Goal: Task Accomplishment & Management: Manage account settings

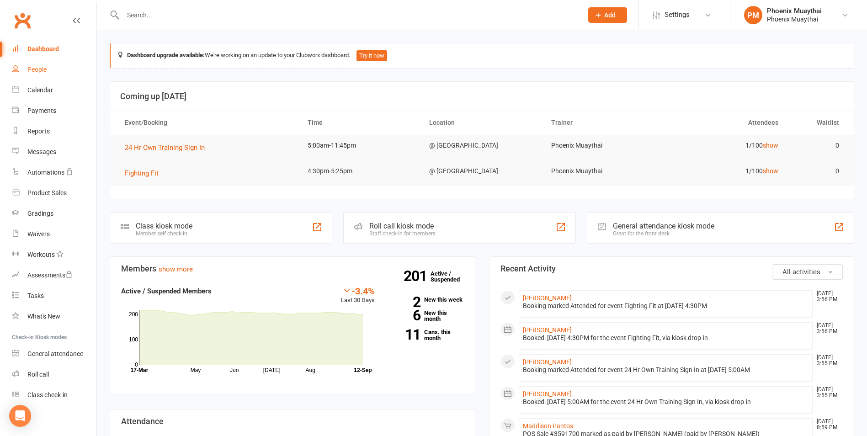
click at [52, 77] on link "People" at bounding box center [54, 69] width 85 height 21
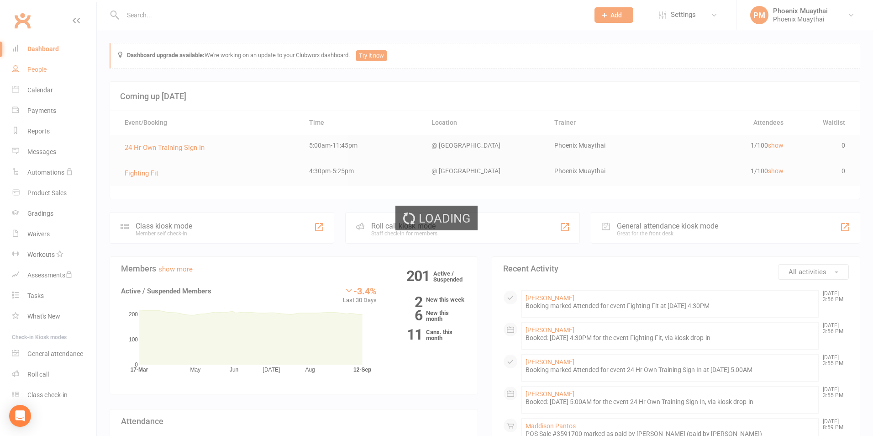
select select "100"
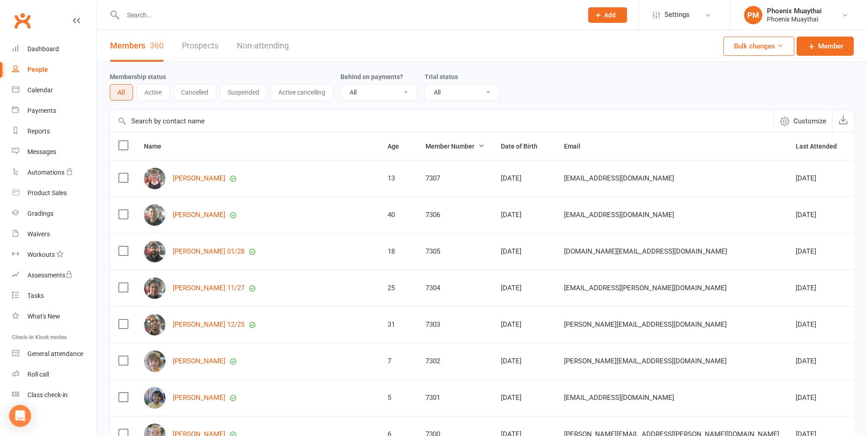
drag, startPoint x: 162, startPoint y: 125, endPoint x: 167, endPoint y: 123, distance: 5.2
click at [164, 125] on input "text" at bounding box center [441, 121] width 663 height 22
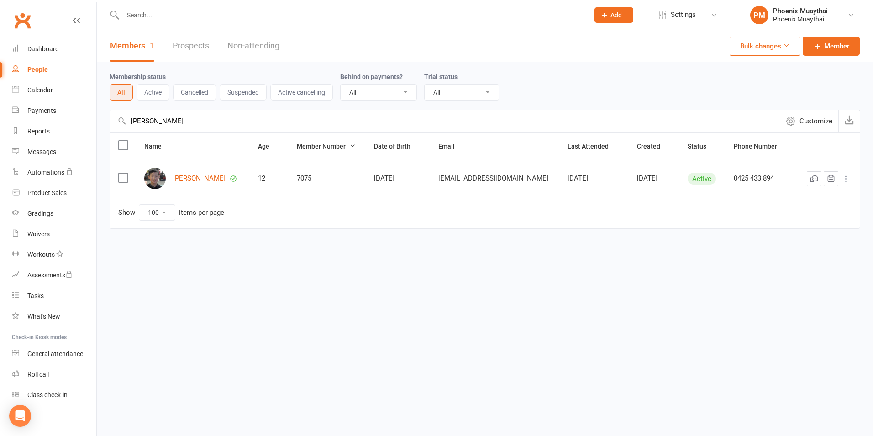
type input "eric tan"
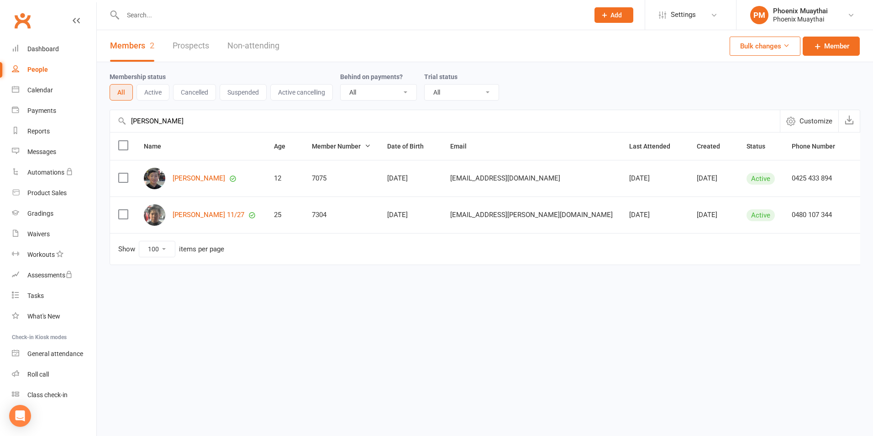
click at [60, 65] on link "People" at bounding box center [54, 69] width 85 height 21
click at [41, 71] on div "People" at bounding box center [37, 69] width 21 height 7
click at [50, 376] on link "Roll call" at bounding box center [54, 374] width 85 height 21
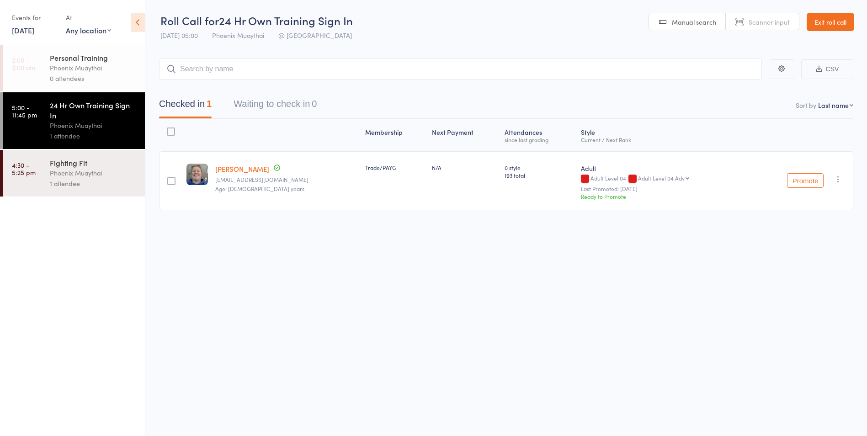
click at [26, 31] on link "12 Sep, 2025" at bounding box center [23, 30] width 22 height 10
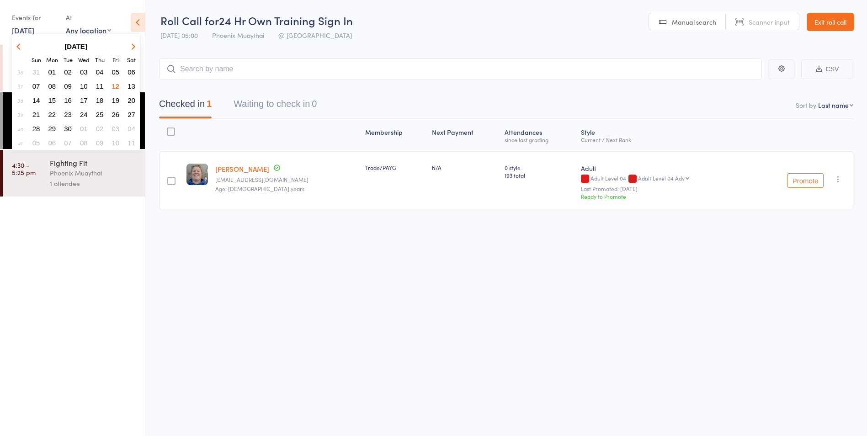
click at [130, 83] on span "13" at bounding box center [131, 86] width 8 height 8
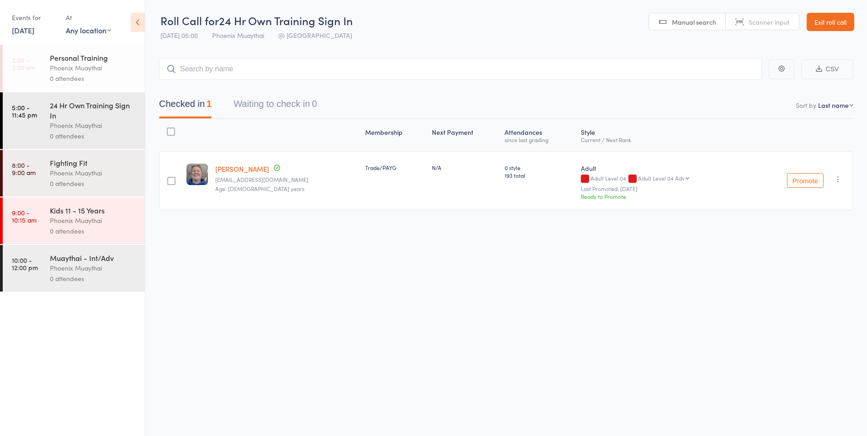
click at [34, 33] on link "13 Sep, 2025" at bounding box center [23, 30] width 22 height 10
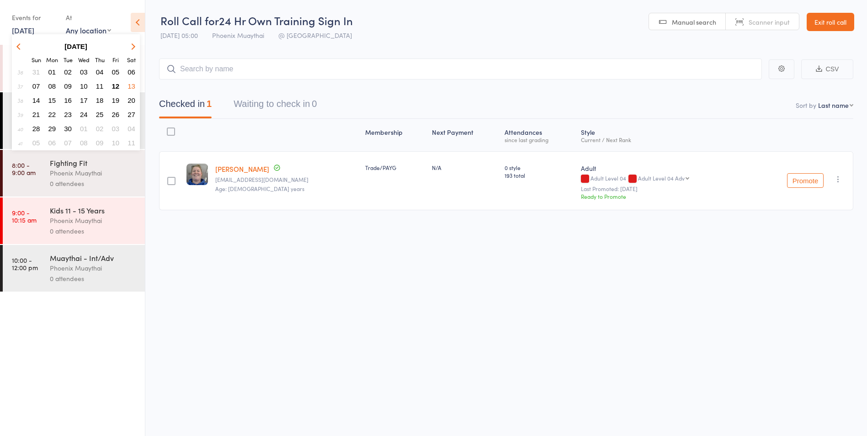
click at [102, 88] on span "11" at bounding box center [100, 86] width 8 height 8
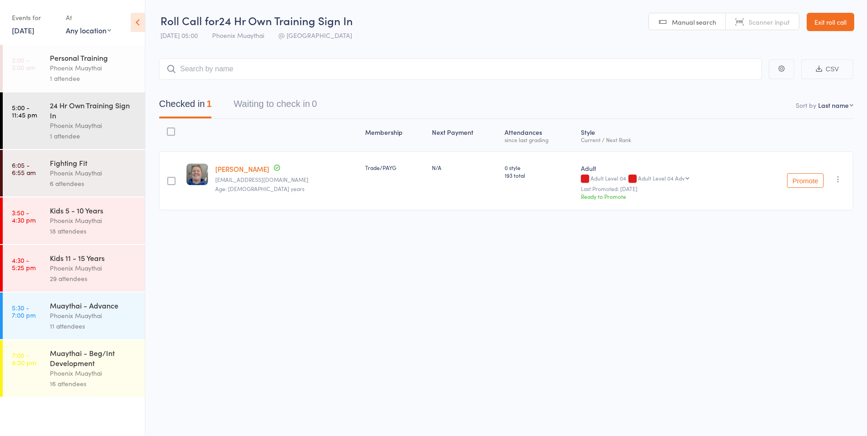
click at [36, 9] on div "Events for 11 Sep, 2025 D Sep, YYYY September 2025 Sun Mon Tue Wed Thu Fri Sat …" at bounding box center [72, 23] width 145 height 46
click at [38, 41] on div "Events for 11 Sep, 2025 D Sep, YYYY September 2025 Sun Mon Tue Wed Thu Fri Sat …" at bounding box center [72, 23] width 145 height 46
click at [34, 34] on link "11 Sep, 2025" at bounding box center [23, 30] width 22 height 10
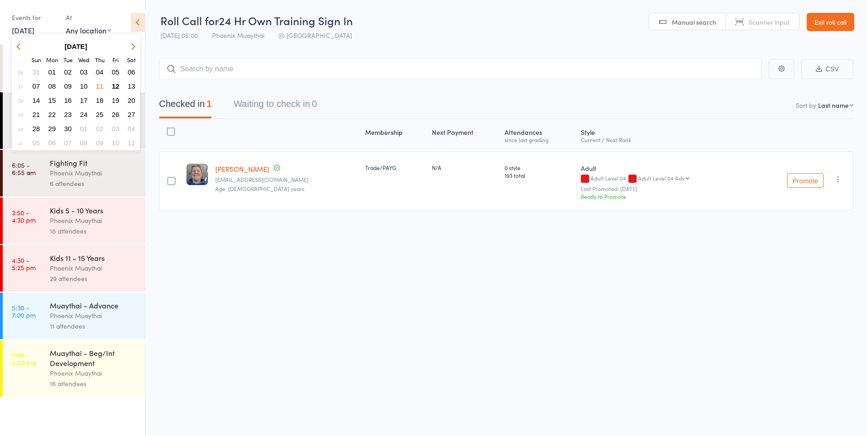
click at [85, 85] on span "10" at bounding box center [84, 86] width 8 height 8
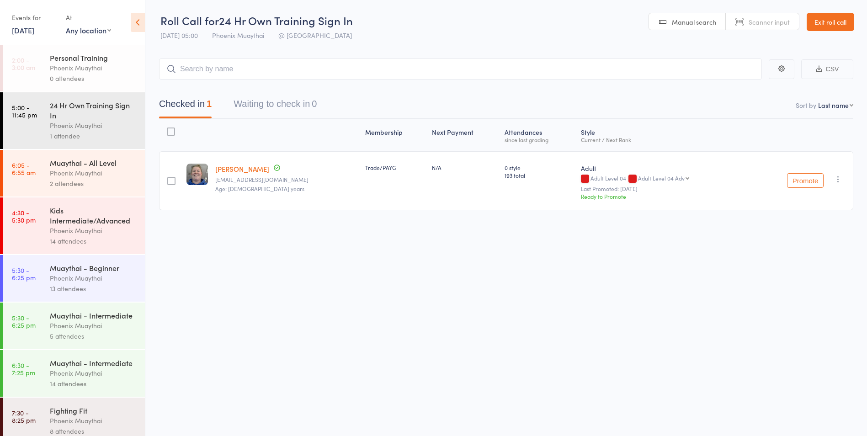
click at [29, 31] on link "10 Sep, 2025" at bounding box center [23, 30] width 22 height 10
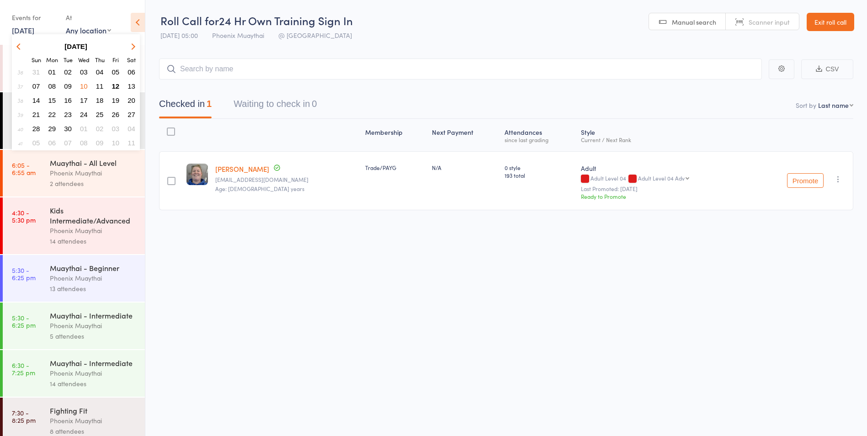
click at [74, 84] on button "09" at bounding box center [68, 86] width 14 height 12
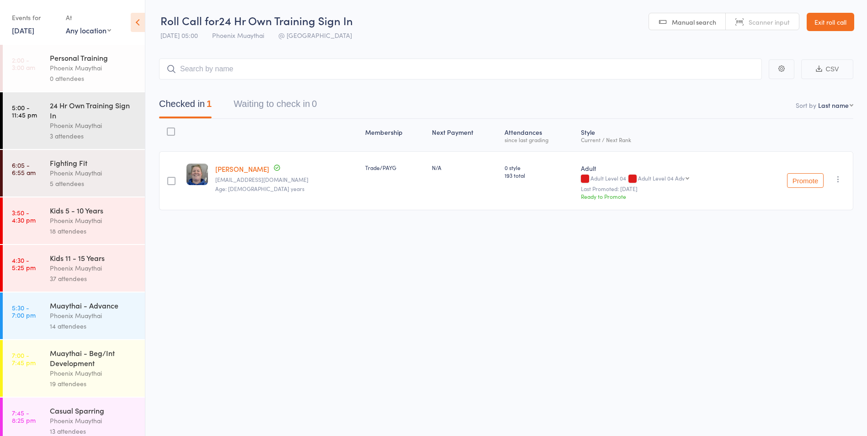
click at [34, 27] on link "9 Sep, 2025" at bounding box center [23, 30] width 22 height 10
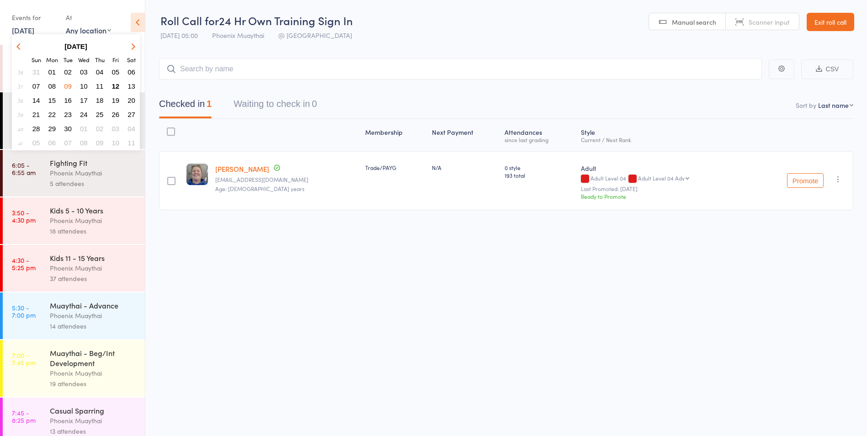
click at [51, 87] on span "08" at bounding box center [52, 86] width 8 height 8
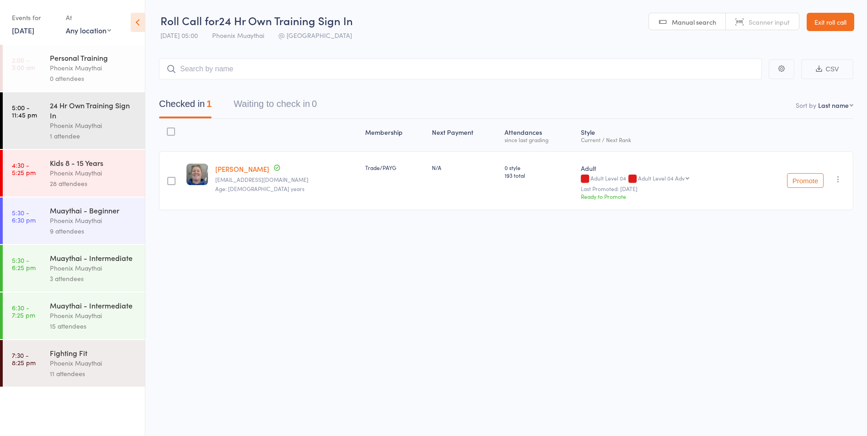
click at [34, 27] on link "8 Sep, 2025" at bounding box center [23, 30] width 22 height 10
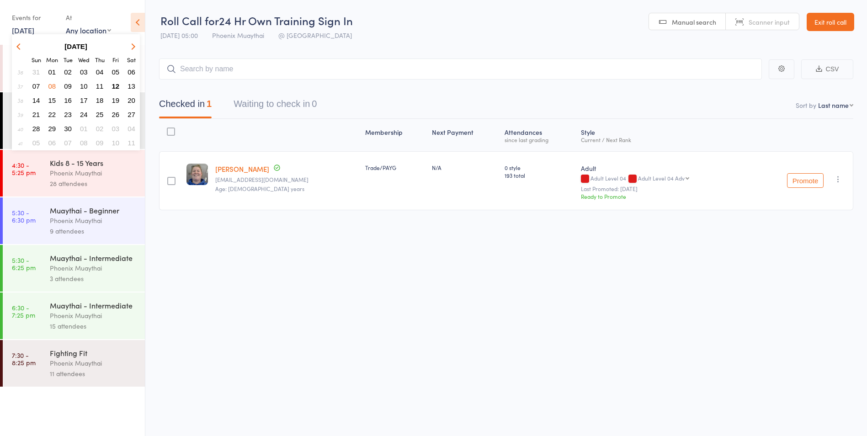
click at [113, 85] on span "12" at bounding box center [116, 86] width 8 height 8
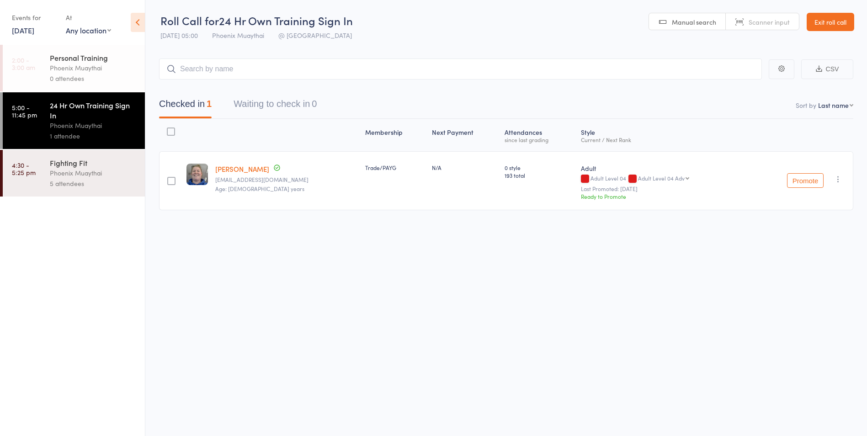
click at [829, 19] on link "Exit roll call" at bounding box center [830, 22] width 48 height 18
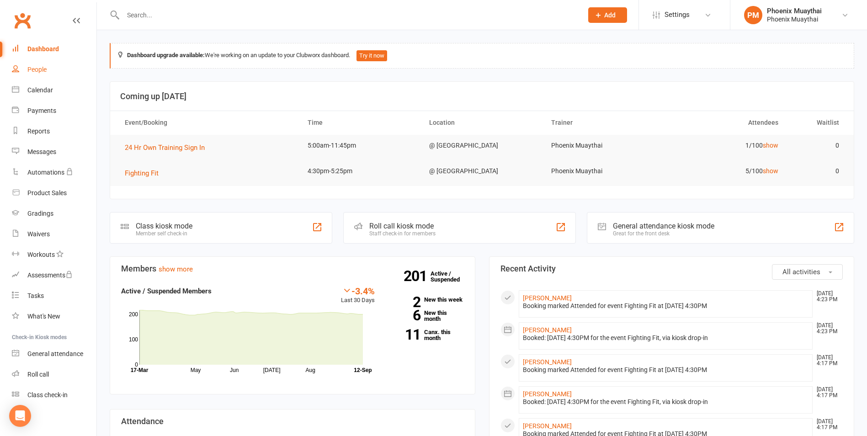
click at [41, 67] on div "People" at bounding box center [36, 69] width 19 height 7
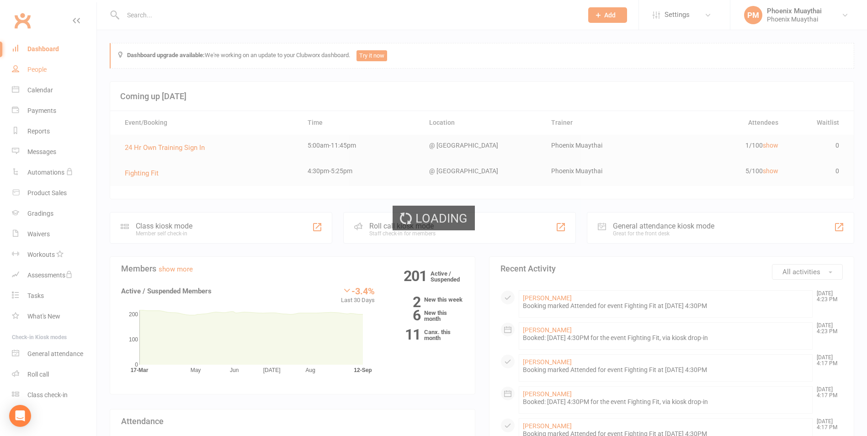
select select "100"
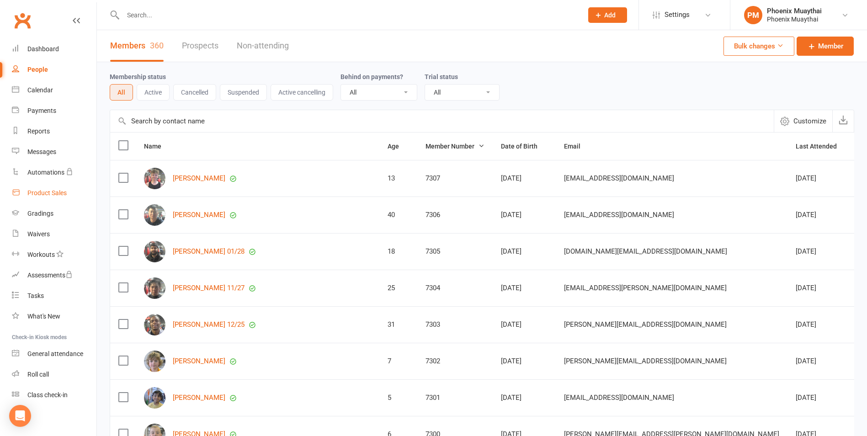
click at [66, 195] on div "Product Sales" at bounding box center [46, 192] width 39 height 7
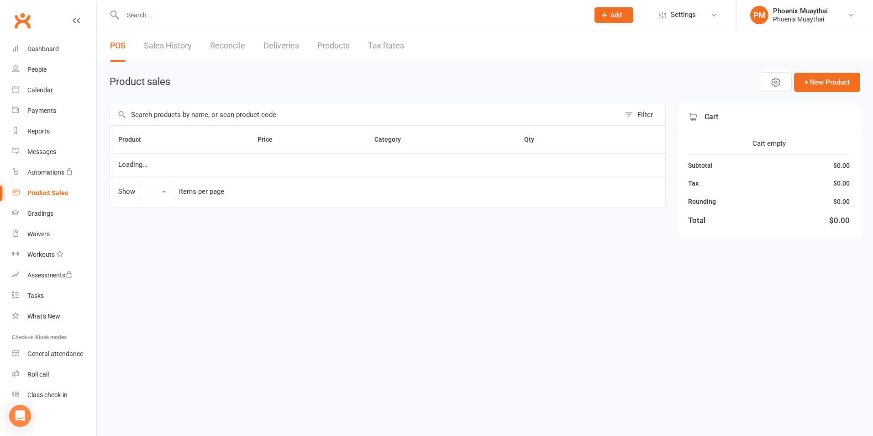
select select "100"
click at [229, 112] on input "text" at bounding box center [365, 114] width 510 height 21
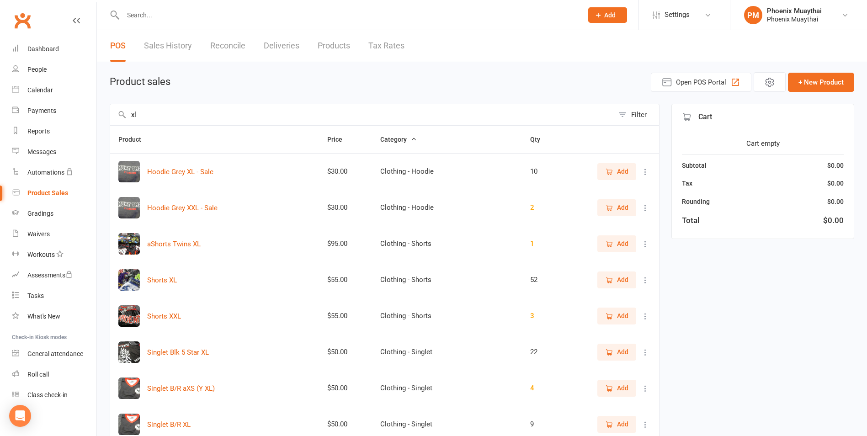
type input "x"
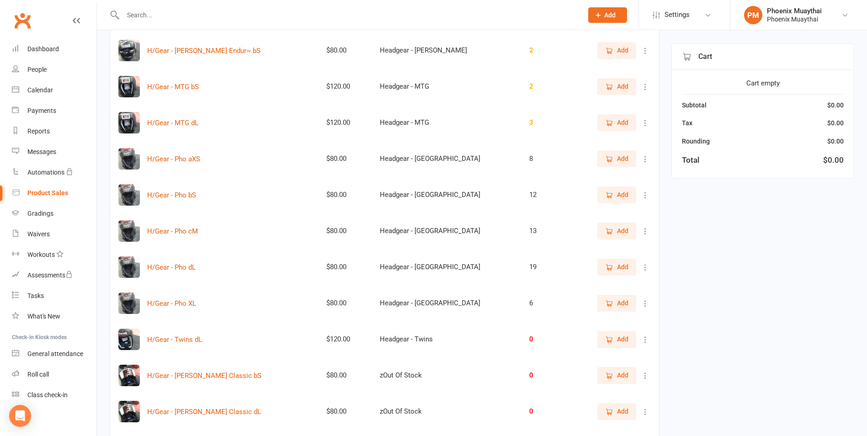
scroll to position [183, 0]
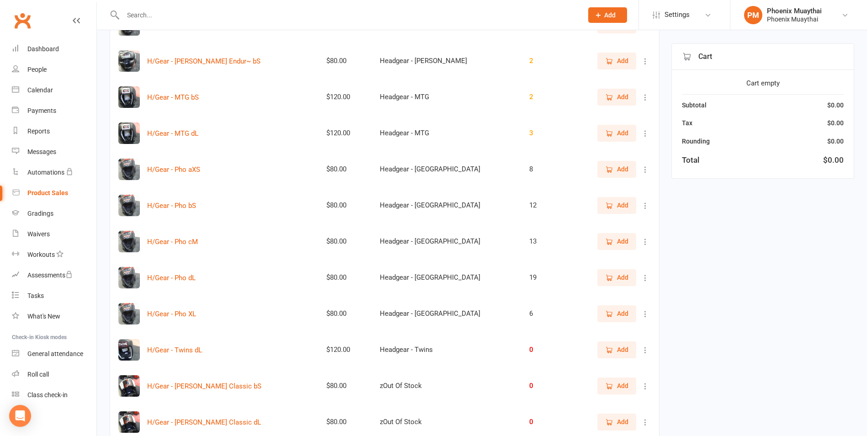
type input "h/g"
click at [605, 130] on icon "button" at bounding box center [609, 133] width 8 height 8
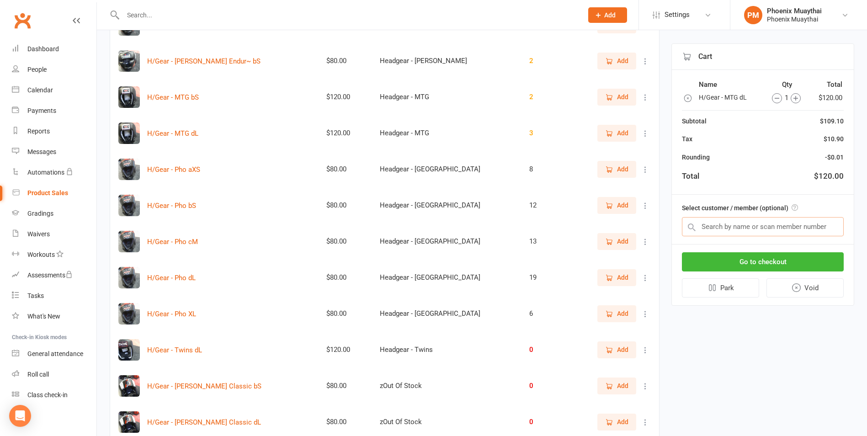
click at [709, 224] on input "text" at bounding box center [763, 226] width 162 height 19
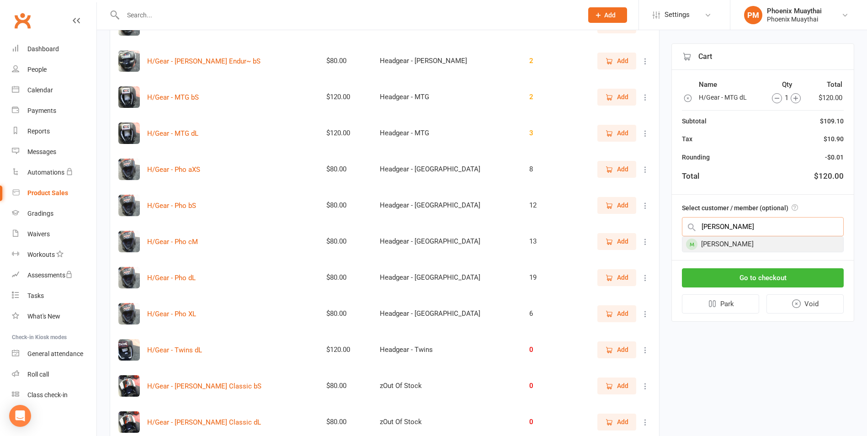
type input "kate"
click at [706, 243] on div "[PERSON_NAME]" at bounding box center [762, 244] width 161 height 15
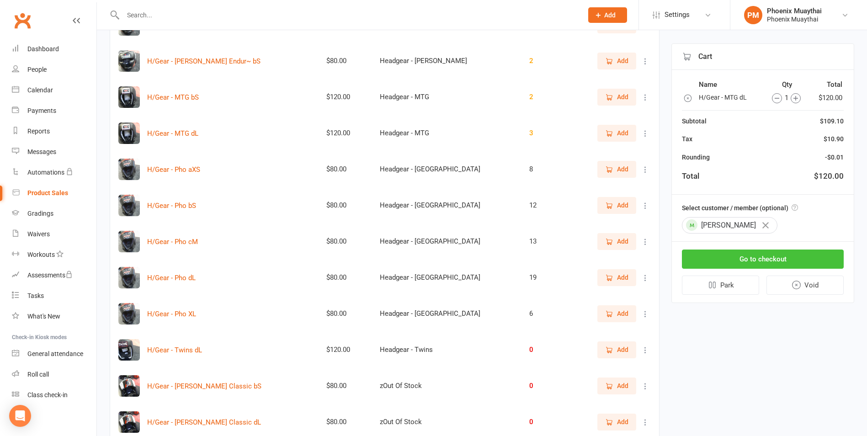
click at [708, 253] on button "Go to checkout" at bounding box center [763, 258] width 162 height 19
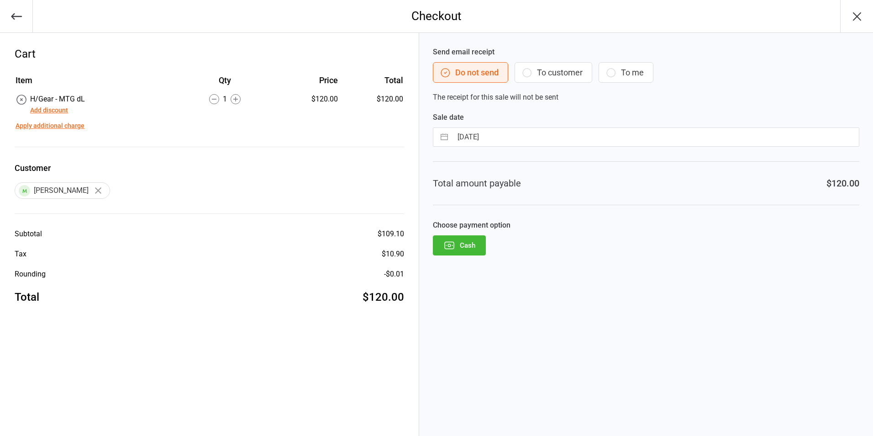
click at [446, 254] on button "Cash" at bounding box center [459, 245] width 53 height 20
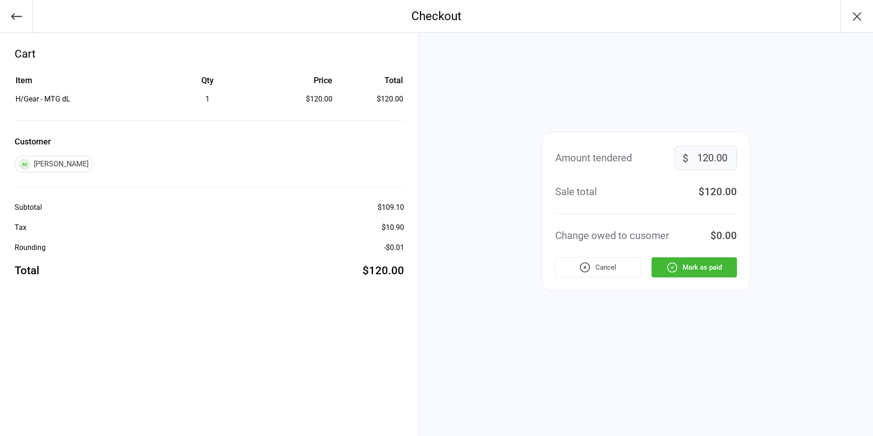
click at [725, 266] on button "Mark as paid" at bounding box center [694, 267] width 85 height 20
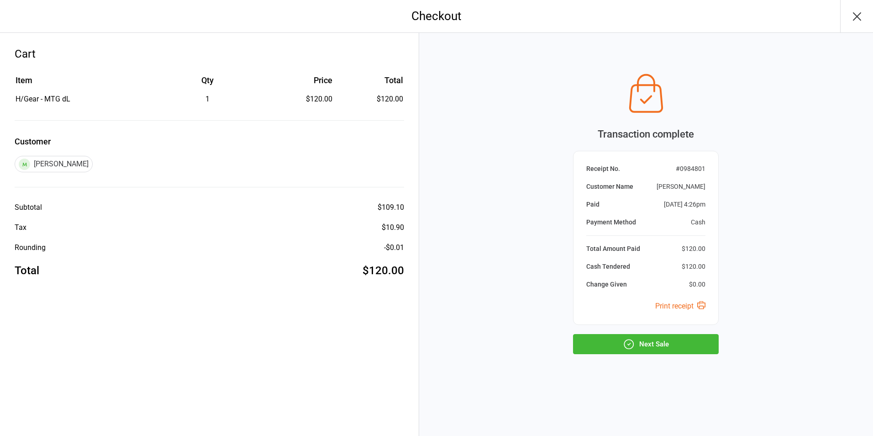
click at [657, 339] on button "Next Sale" at bounding box center [646, 344] width 146 height 20
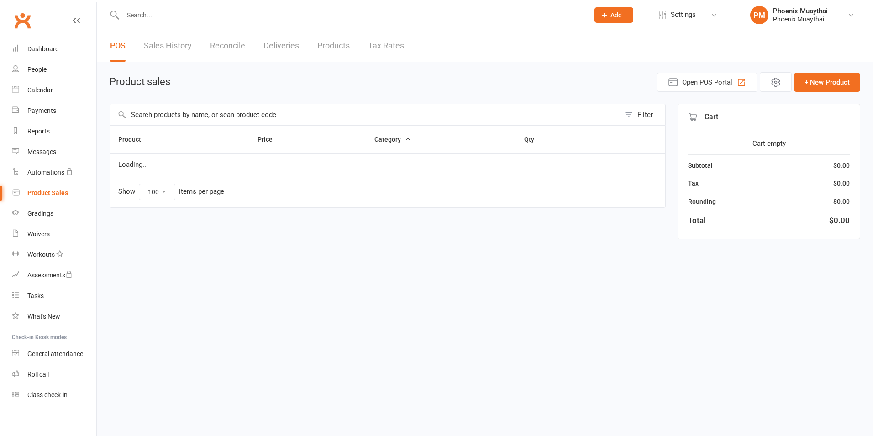
select select "100"
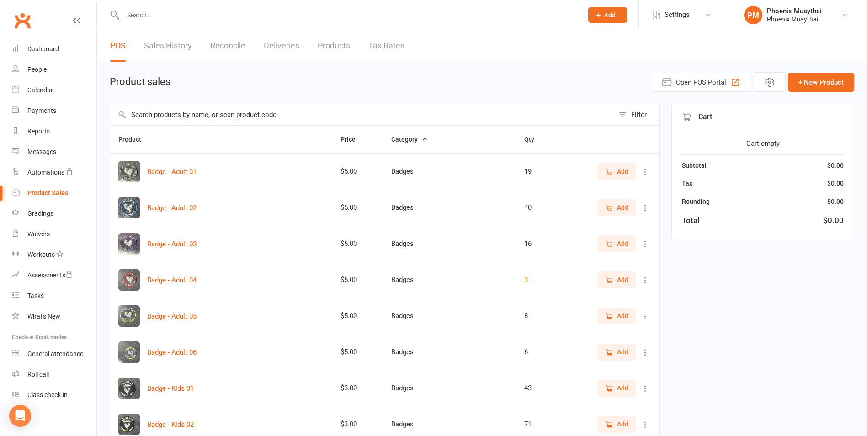
click at [250, 115] on input "text" at bounding box center [361, 114] width 503 height 21
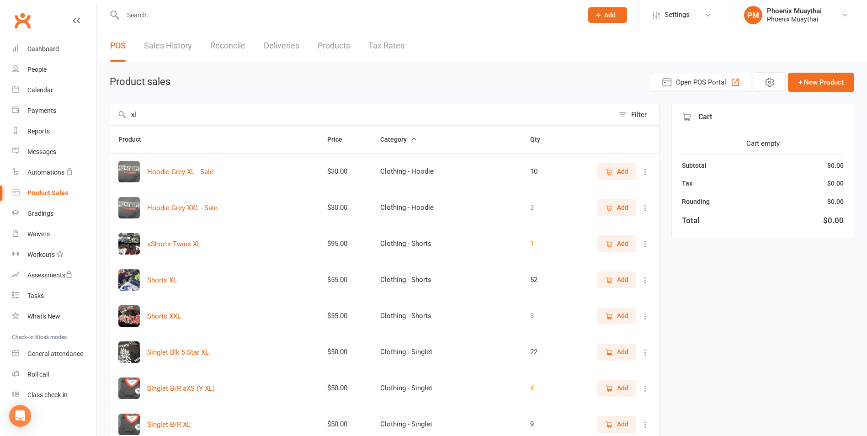
type input "xl"
click at [621, 175] on span "Add" at bounding box center [622, 171] width 11 height 10
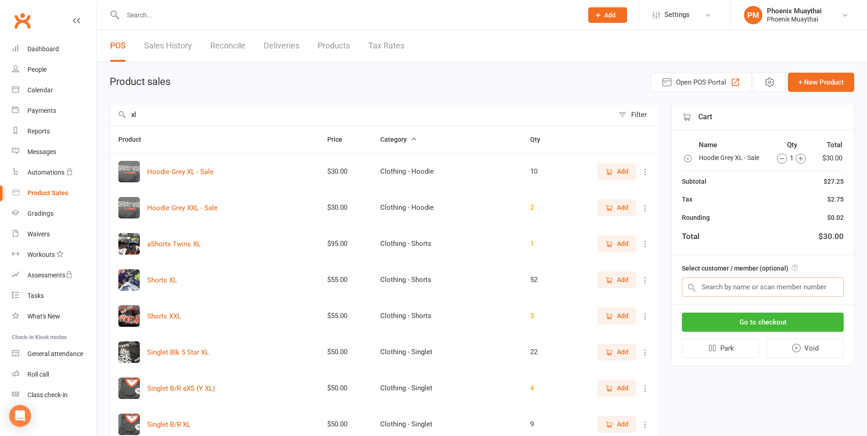
click at [771, 288] on input "text" at bounding box center [763, 286] width 162 height 19
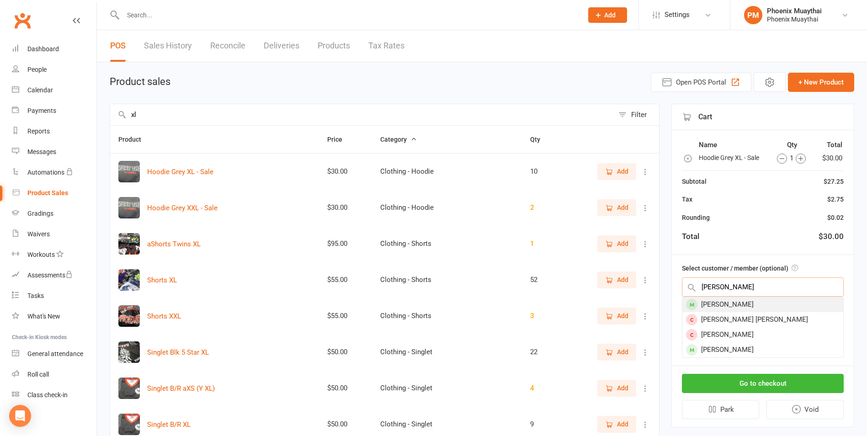
type input "[PERSON_NAME]"
click at [783, 301] on div "[PERSON_NAME]" at bounding box center [762, 304] width 161 height 15
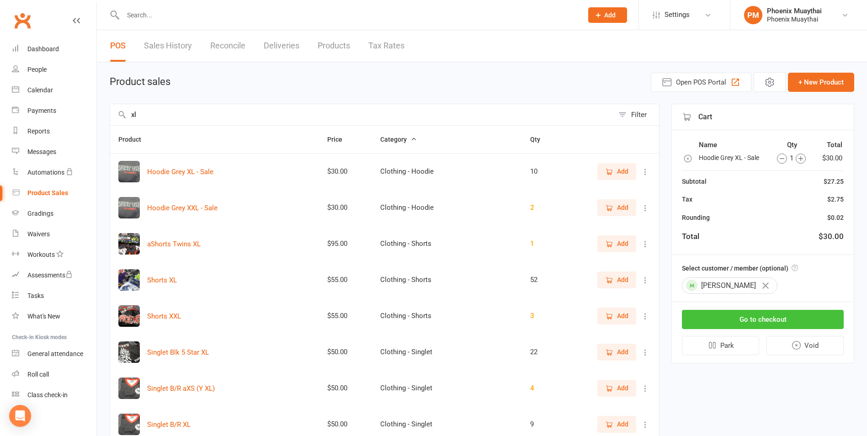
click at [787, 311] on button "Go to checkout" at bounding box center [763, 319] width 162 height 19
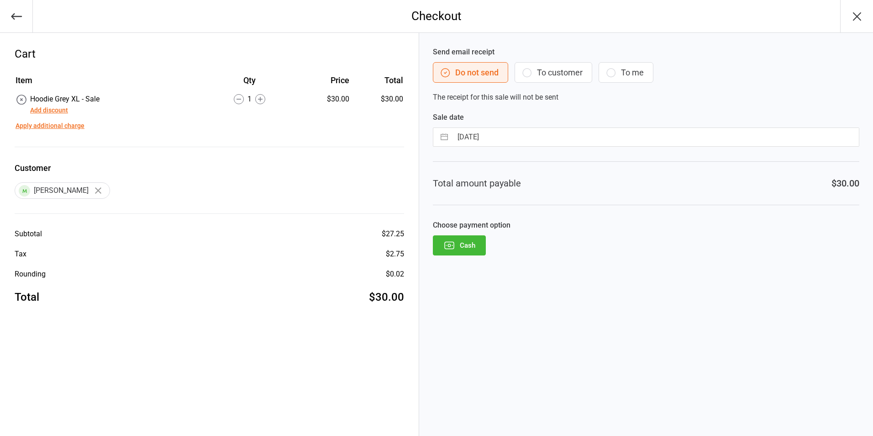
click at [479, 251] on button "Cash" at bounding box center [459, 245] width 53 height 20
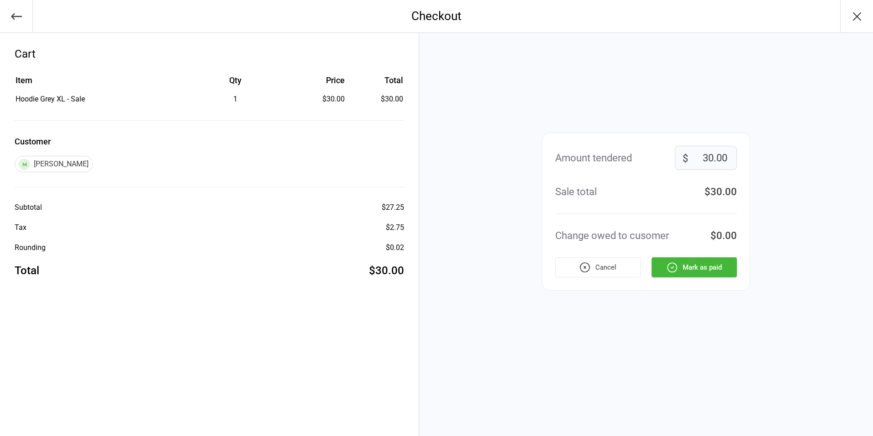
click at [705, 273] on button "Mark as paid" at bounding box center [694, 267] width 85 height 20
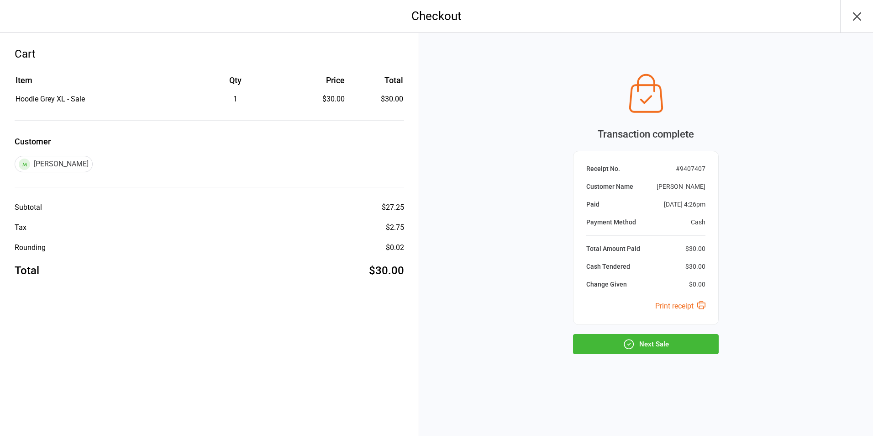
click at [685, 338] on button "Next Sale" at bounding box center [646, 344] width 146 height 20
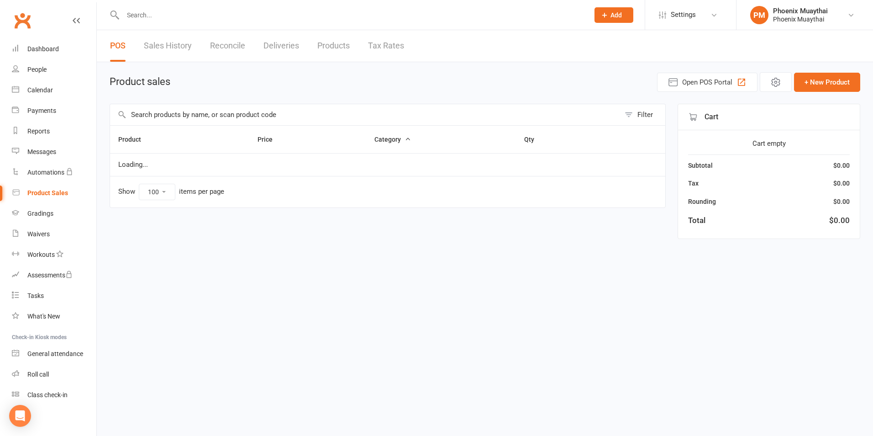
select select "100"
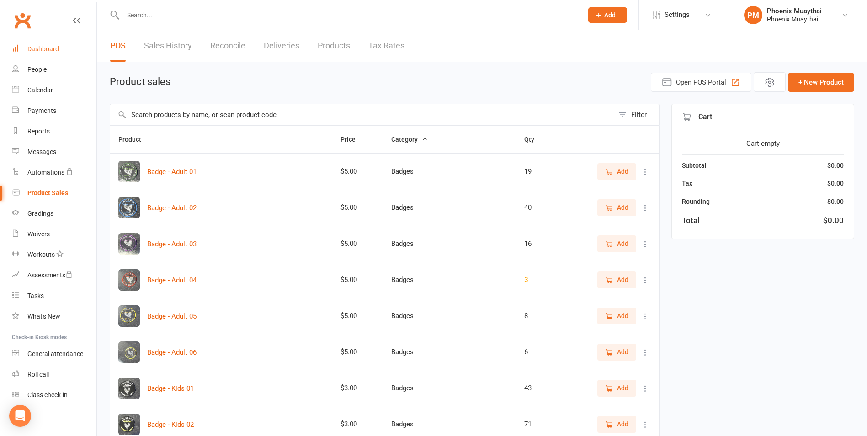
click at [51, 45] on link "Dashboard" at bounding box center [54, 49] width 85 height 21
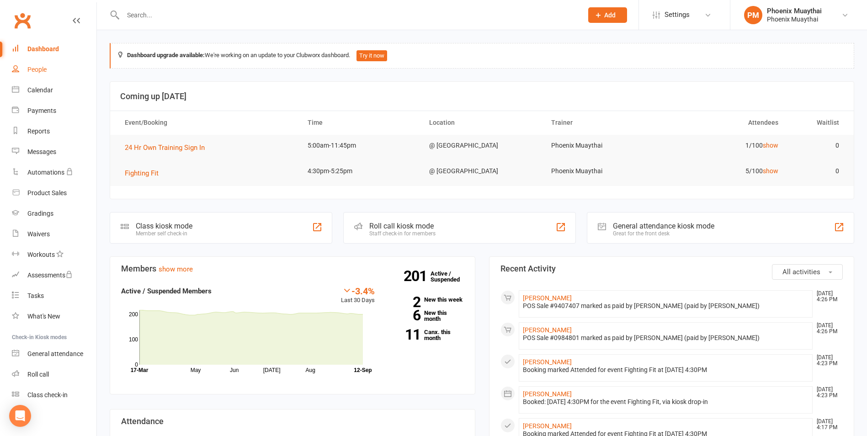
click at [58, 67] on link "People" at bounding box center [54, 69] width 85 height 21
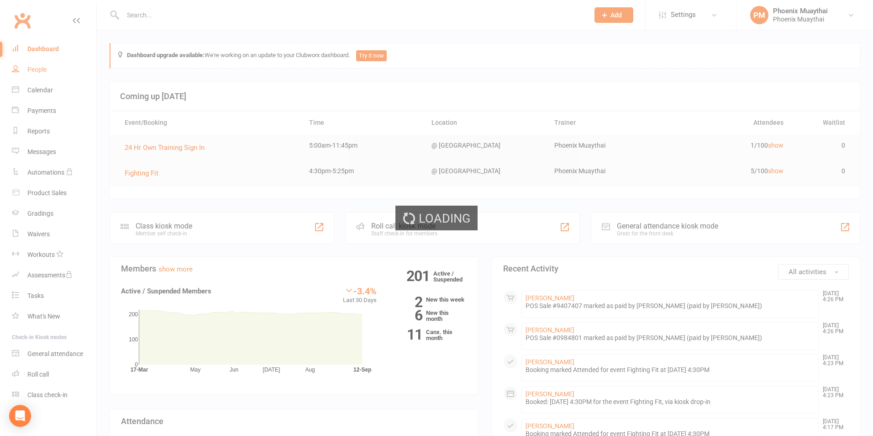
select select "100"
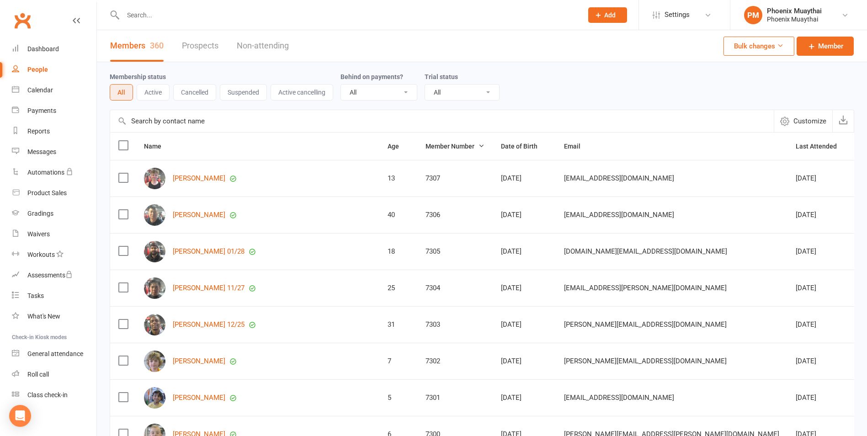
scroll to position [46, 0]
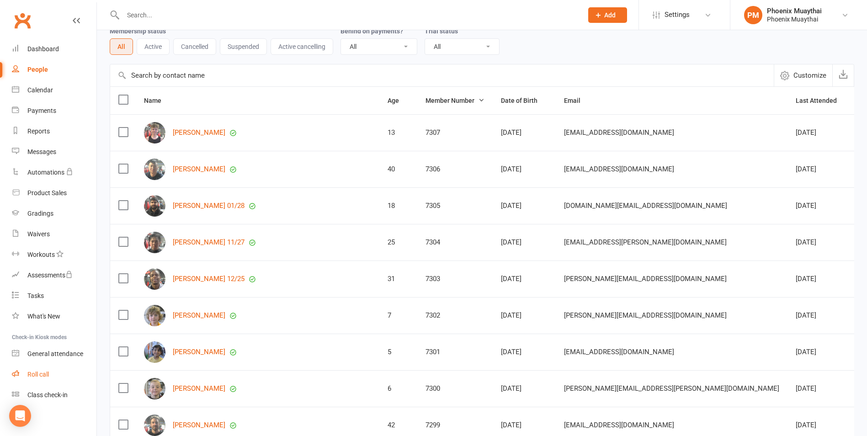
click at [54, 373] on link "Roll call" at bounding box center [54, 374] width 85 height 21
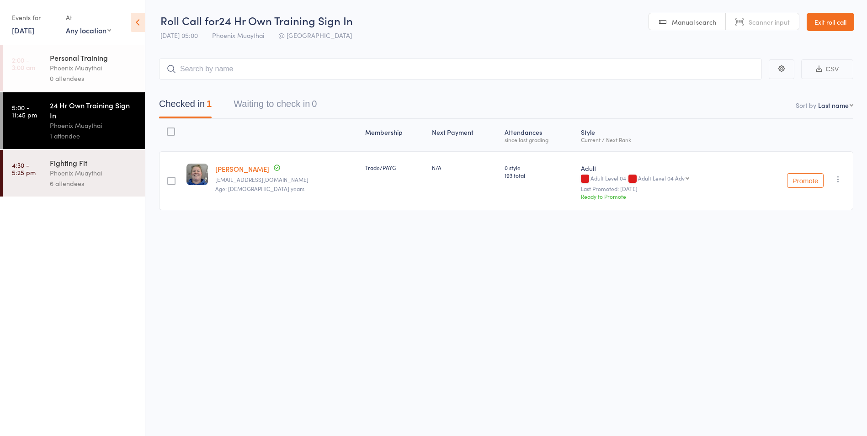
click at [102, 166] on div "Fighting Fit" at bounding box center [93, 163] width 87 height 10
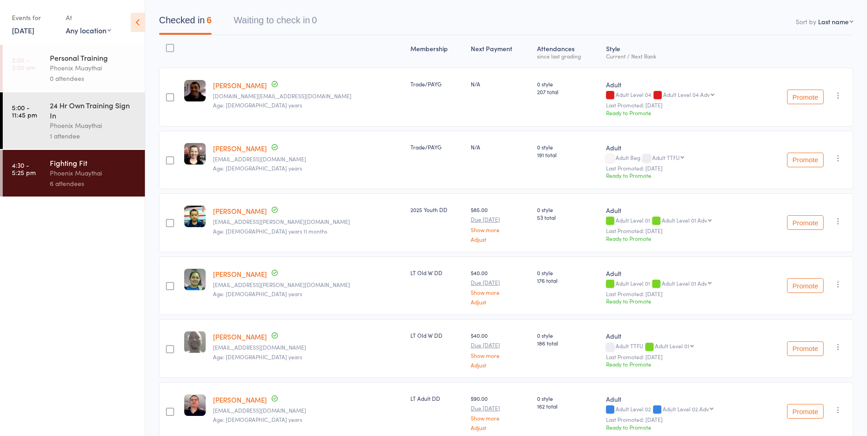
scroll to position [129, 0]
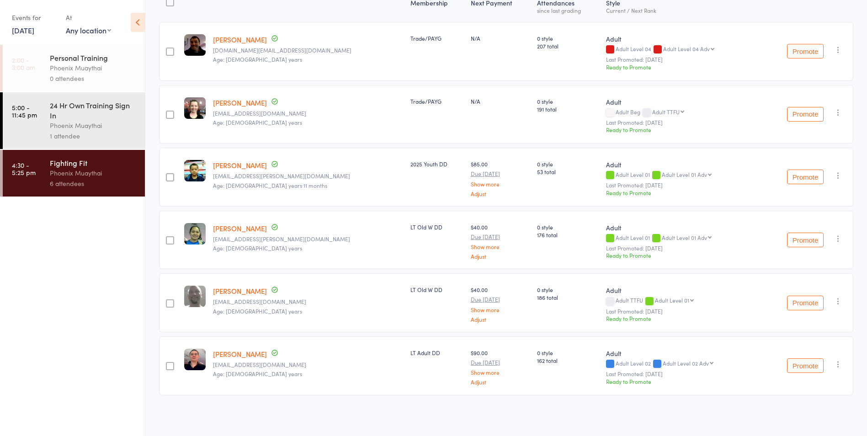
click at [105, 252] on ul "2:00 - 3:00 am Personal Training Phoenix Muaythai 0 attendees 5:00 - 11:45 pm 2…" at bounding box center [72, 240] width 145 height 391
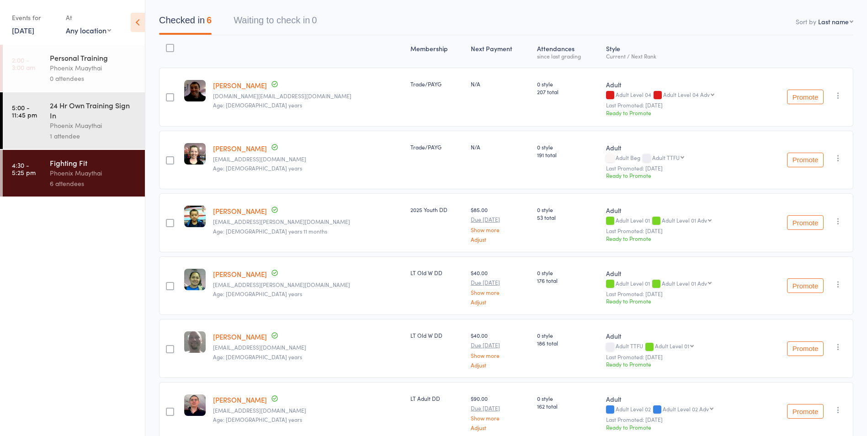
click at [109, 125] on div "Phoenix Muaythai" at bounding box center [93, 125] width 87 height 11
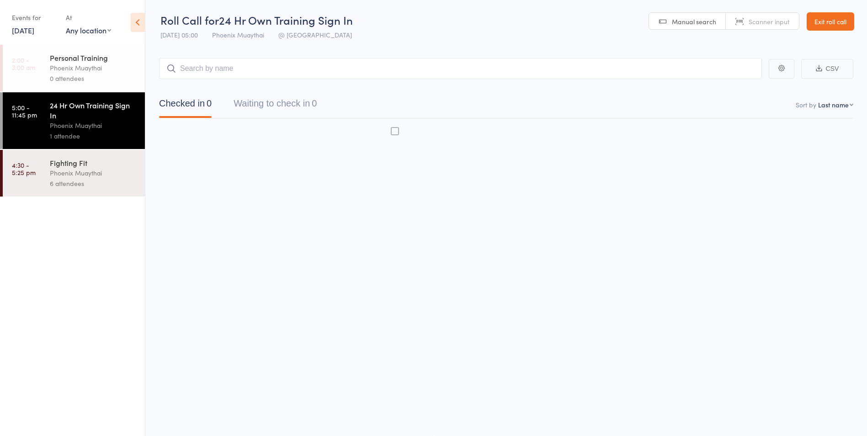
scroll to position [0, 0]
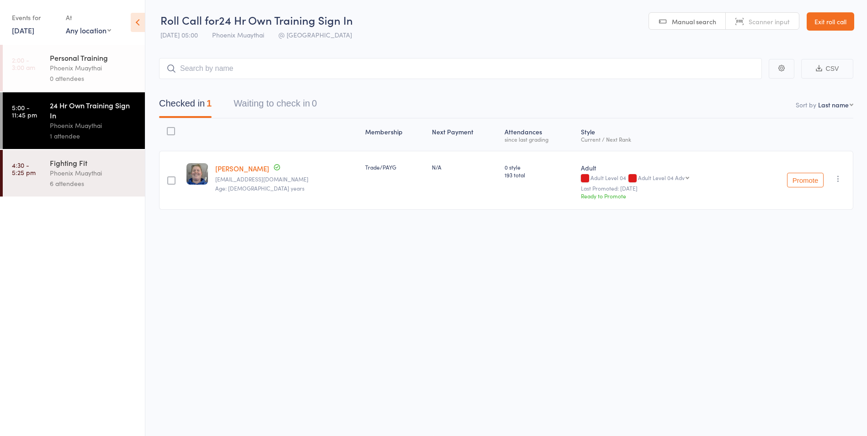
click at [832, 15] on link "Exit roll call" at bounding box center [830, 21] width 48 height 18
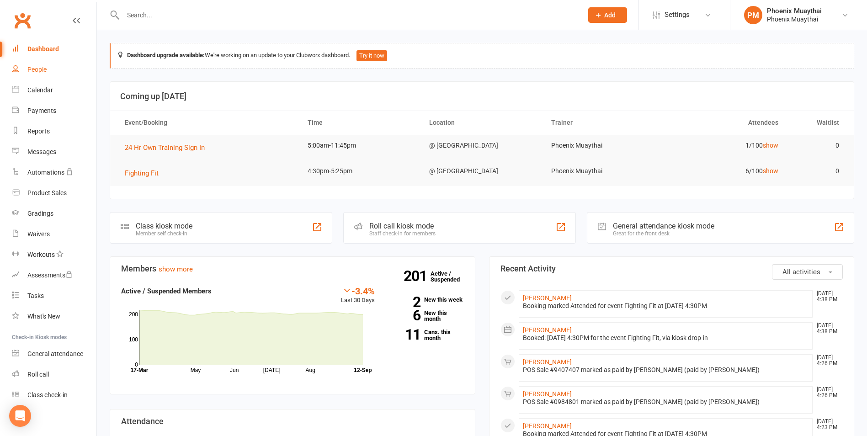
click at [40, 70] on div "People" at bounding box center [36, 69] width 19 height 7
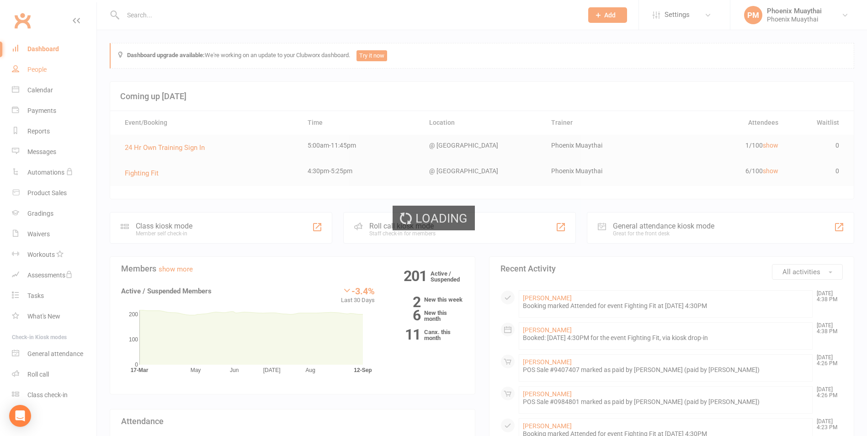
select select "100"
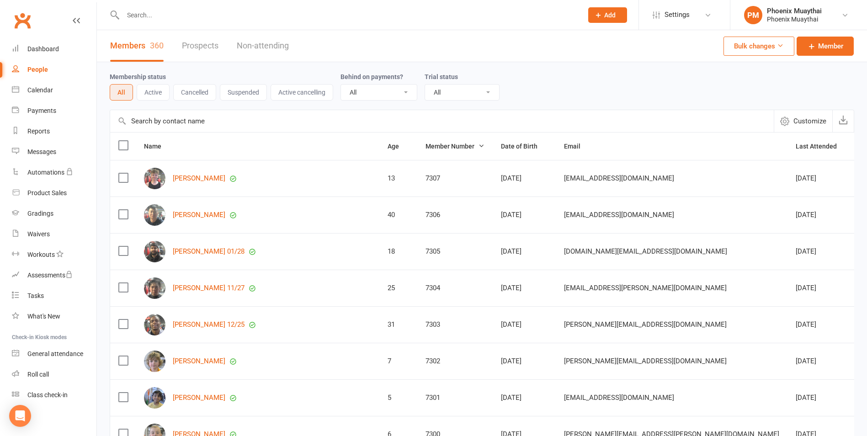
click at [201, 125] on input "text" at bounding box center [441, 121] width 663 height 22
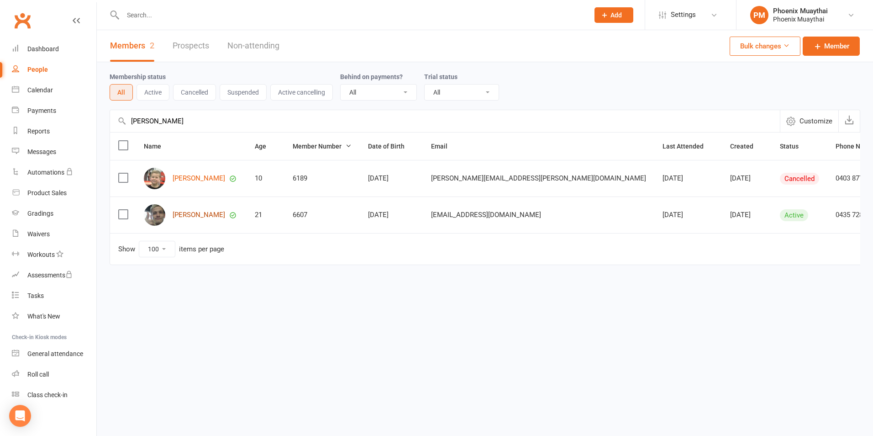
type input "[PERSON_NAME]"
click at [190, 215] on link "[PERSON_NAME]" at bounding box center [199, 215] width 53 height 8
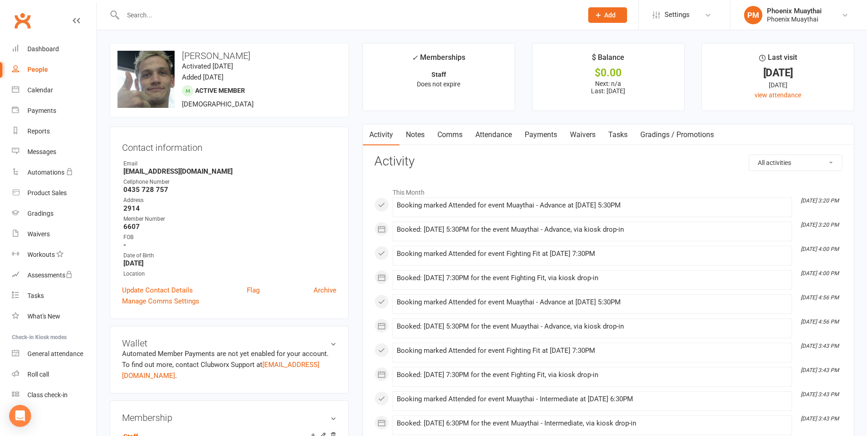
click at [653, 138] on link "Gradings / Promotions" at bounding box center [677, 134] width 86 height 21
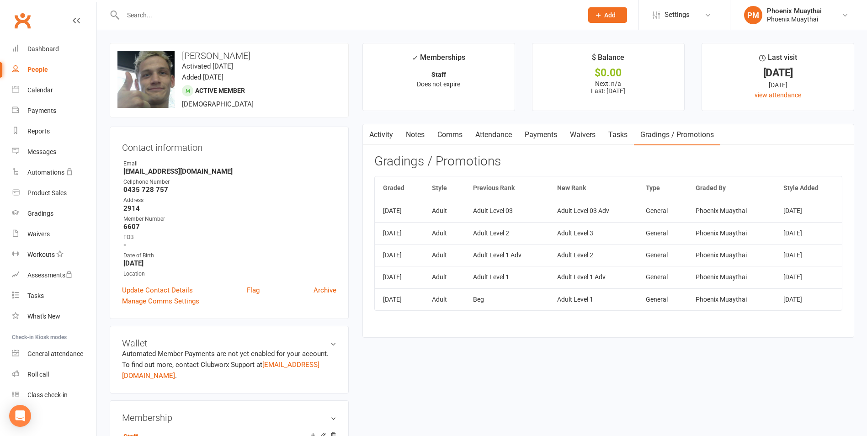
click at [610, 134] on link "Tasks" at bounding box center [618, 134] width 32 height 21
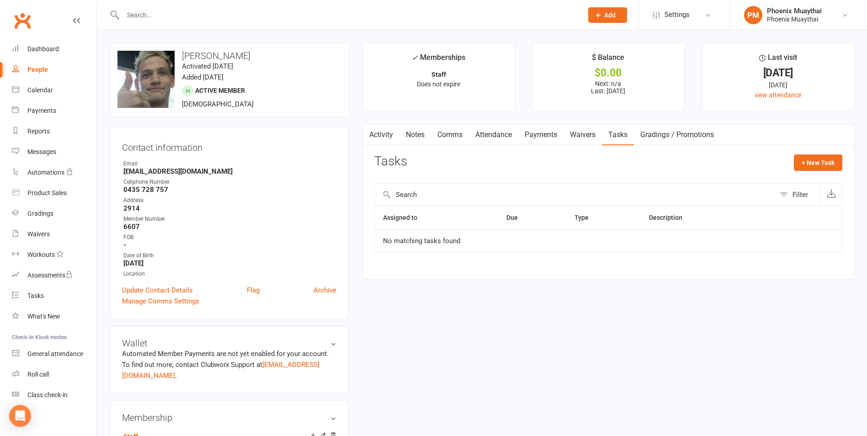
click at [590, 139] on link "Waivers" at bounding box center [582, 134] width 38 height 21
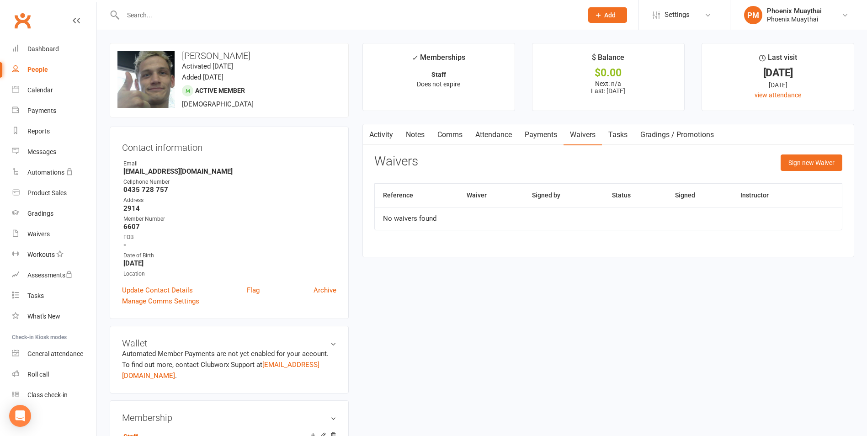
click at [560, 139] on link "Payments" at bounding box center [540, 134] width 45 height 21
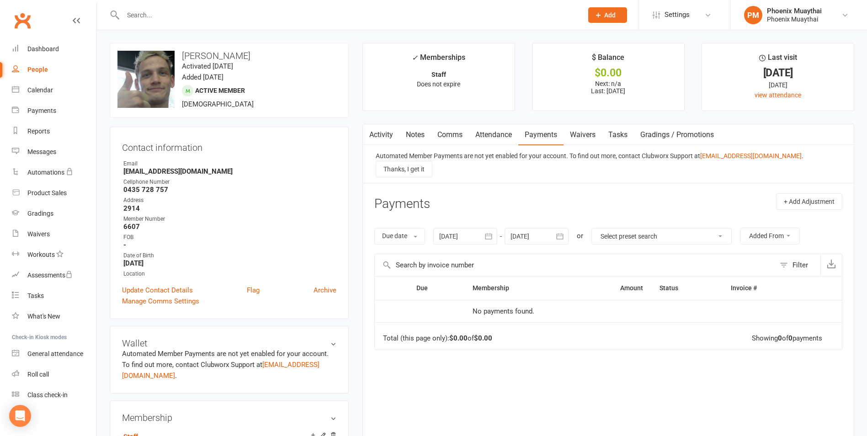
click at [485, 145] on div "Automated Member Payments are not yet enabled for your account. To find out mor…" at bounding box center [608, 164] width 491 height 38
click at [483, 142] on link "Attendance" at bounding box center [493, 134] width 49 height 21
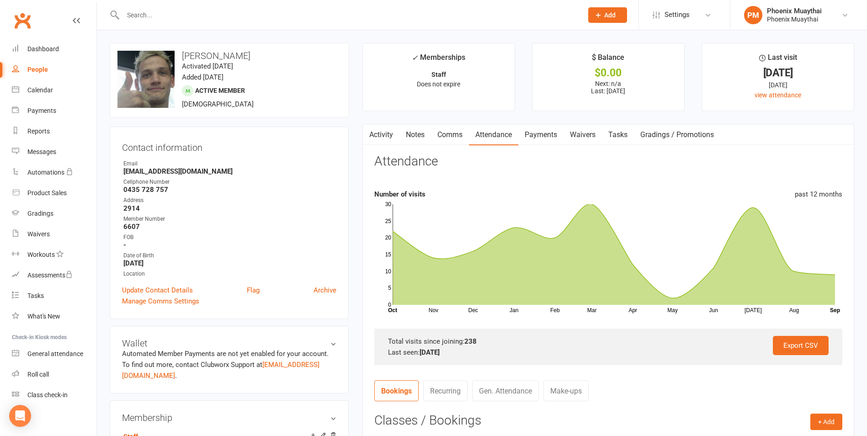
click at [457, 138] on link "Comms" at bounding box center [450, 134] width 38 height 21
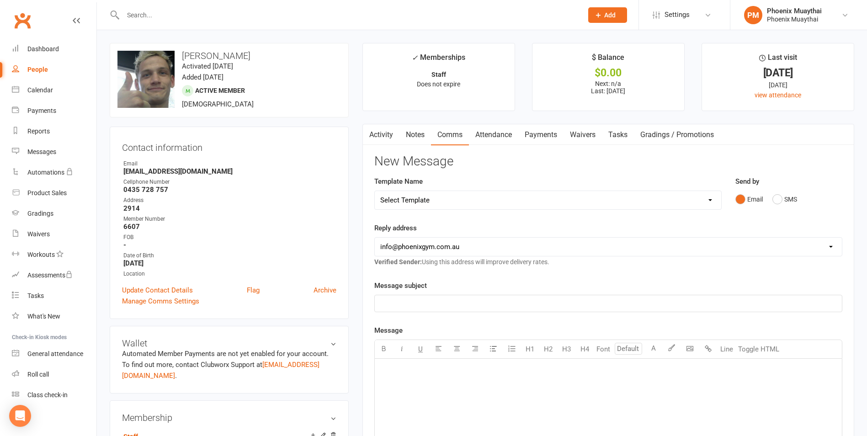
click at [420, 139] on link "Notes" at bounding box center [415, 134] width 32 height 21
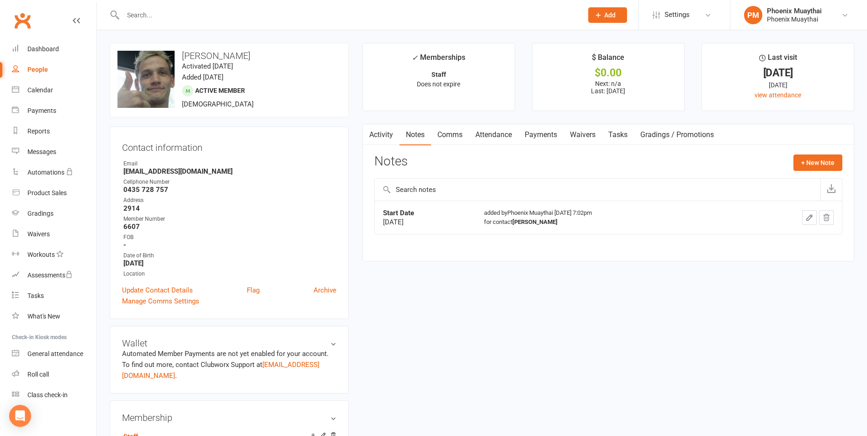
click at [388, 143] on link "Activity" at bounding box center [381, 134] width 37 height 21
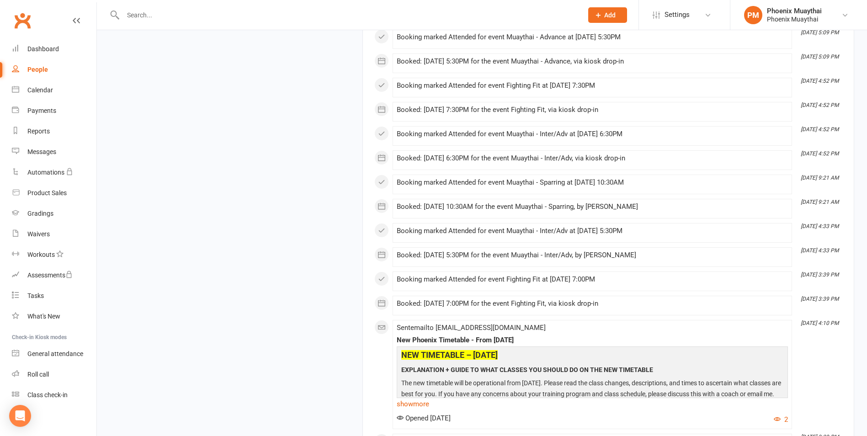
scroll to position [2558, 0]
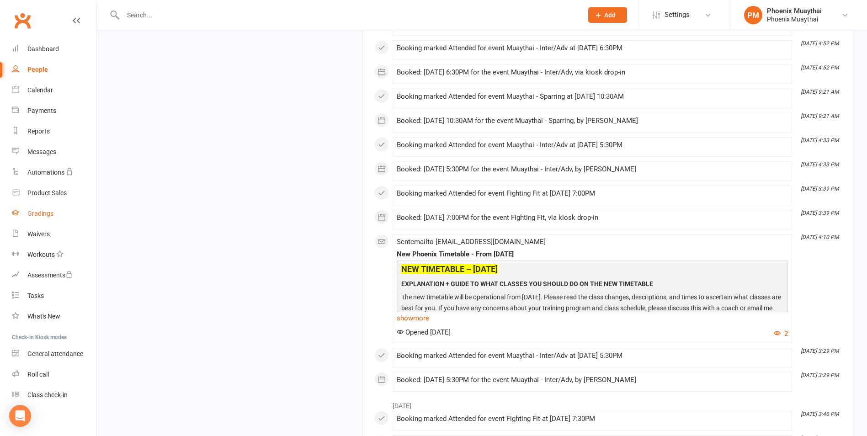
click at [60, 203] on link "Gradings" at bounding box center [54, 213] width 85 height 21
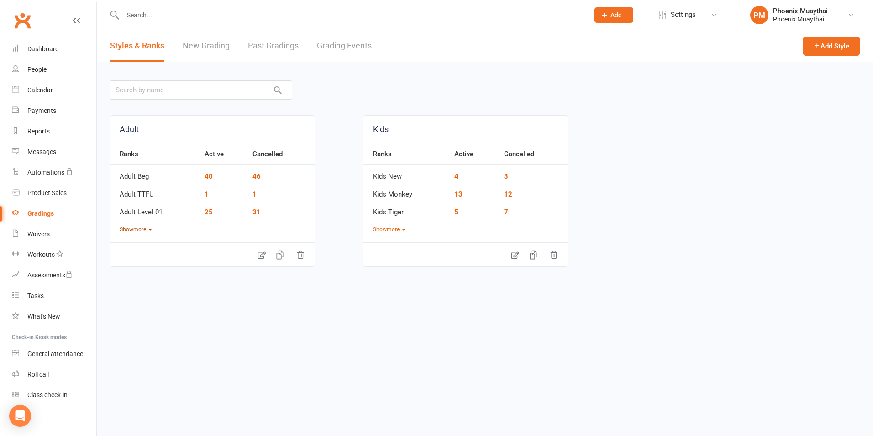
click at [141, 229] on button "Show more" at bounding box center [136, 229] width 32 height 9
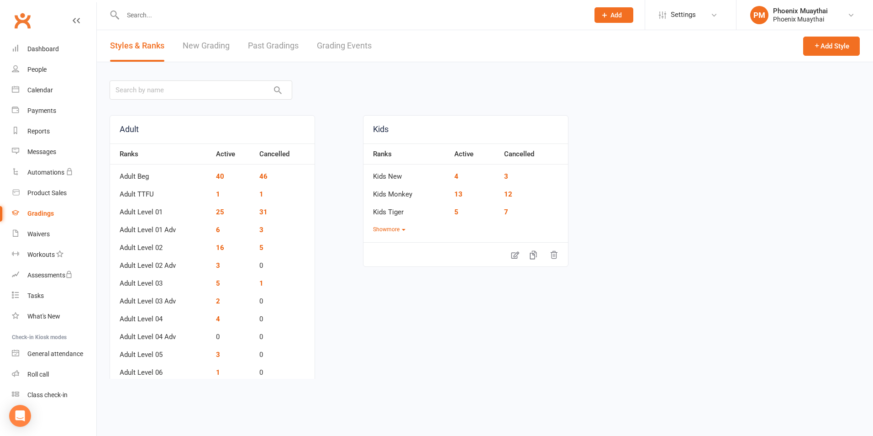
click at [215, 320] on td "4" at bounding box center [233, 316] width 43 height 18
click at [217, 319] on link "4" at bounding box center [218, 319] width 4 height 8
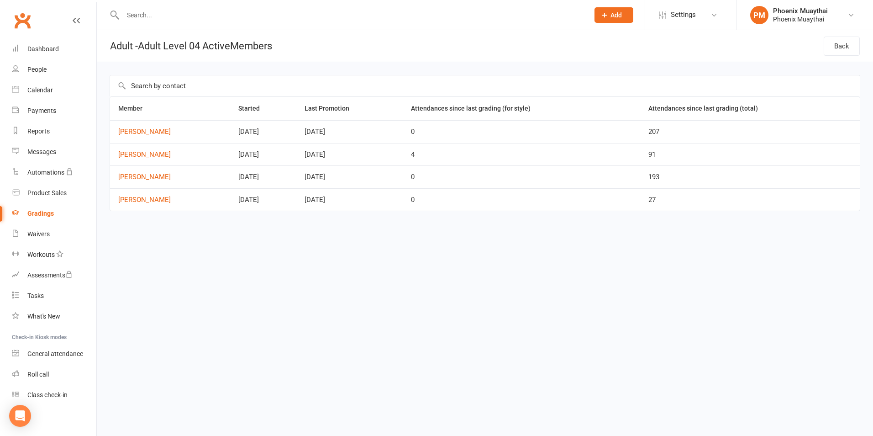
click at [45, 218] on link "Gradings" at bounding box center [54, 213] width 85 height 21
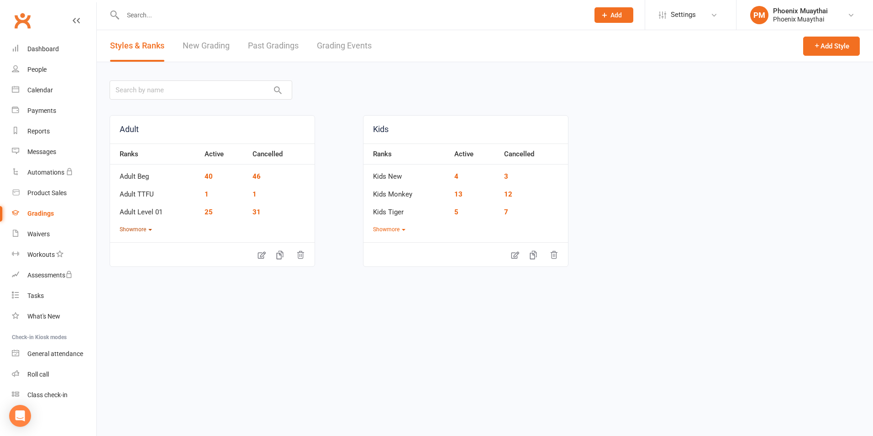
click at [149, 226] on button "Show more" at bounding box center [136, 229] width 32 height 9
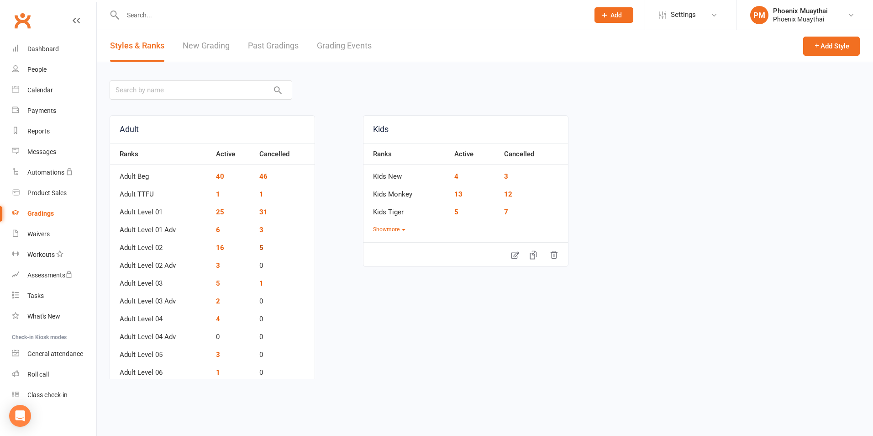
click at [261, 248] on link "5" at bounding box center [261, 247] width 4 height 8
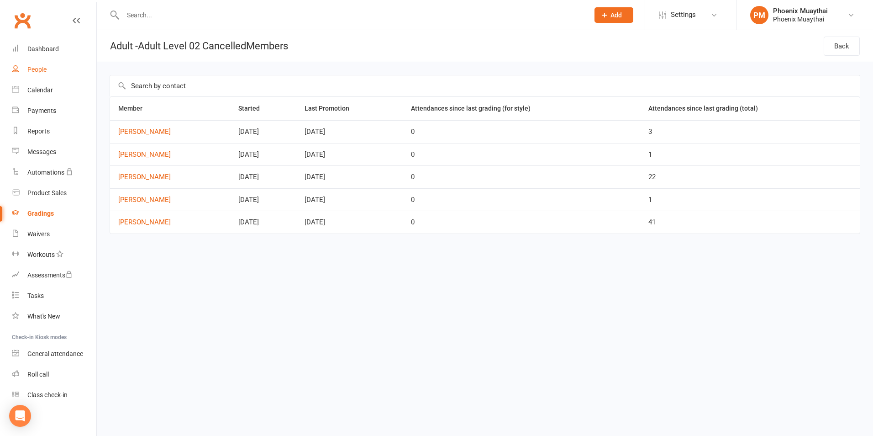
click at [61, 69] on link "People" at bounding box center [54, 69] width 85 height 21
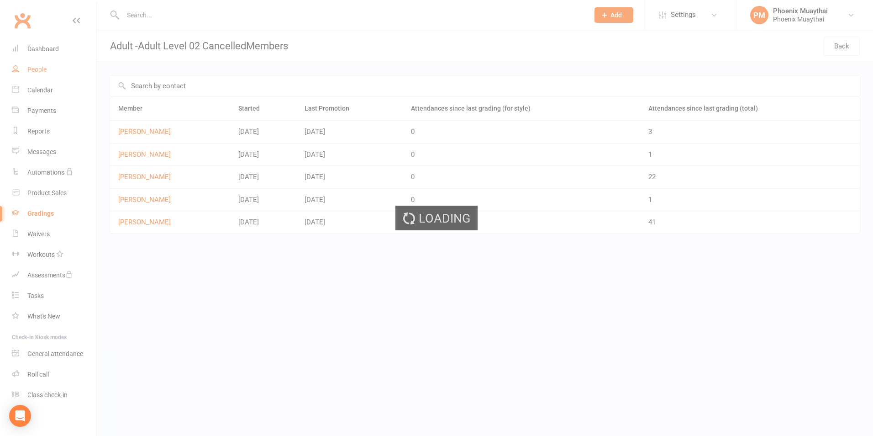
select select "100"
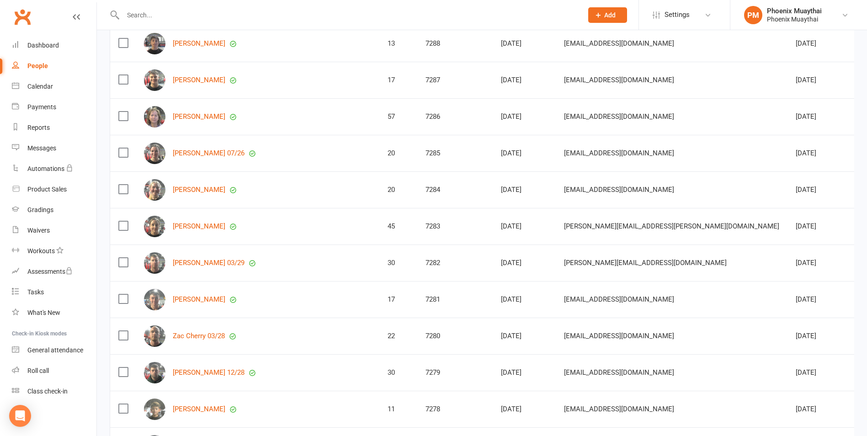
scroll to position [868, 0]
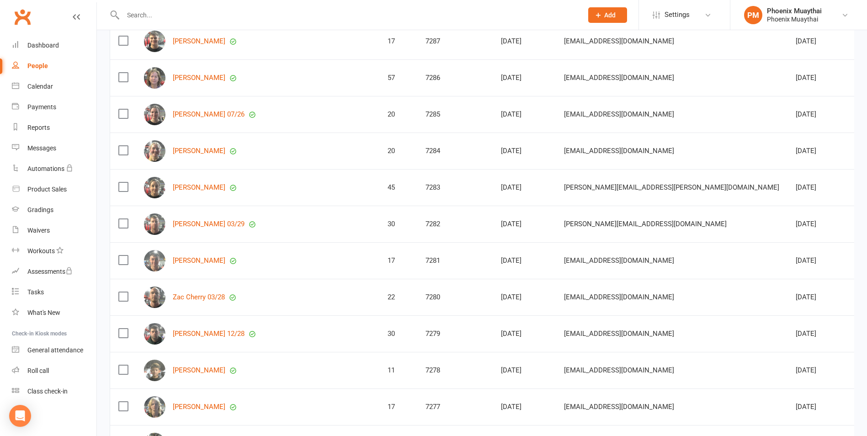
click at [204, 302] on div "Zac Cherry 03/28" at bounding box center [257, 296] width 227 height 21
click at [204, 298] on link "Zac Cherry 03/28" at bounding box center [199, 297] width 52 height 8
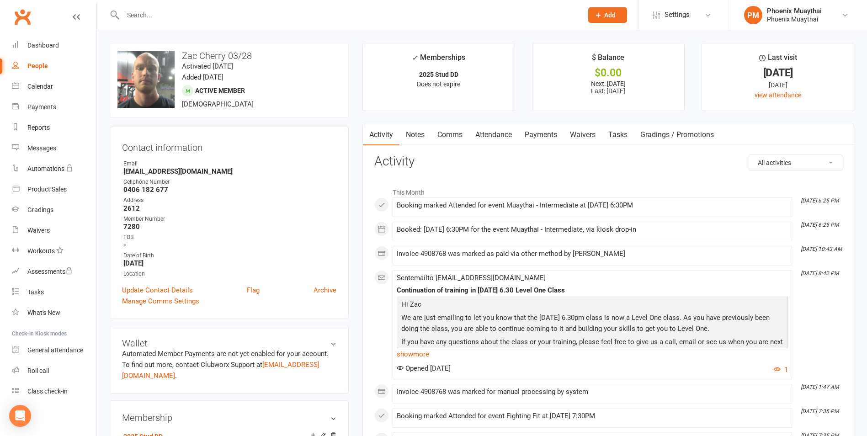
click at [667, 131] on link "Gradings / Promotions" at bounding box center [677, 134] width 86 height 21
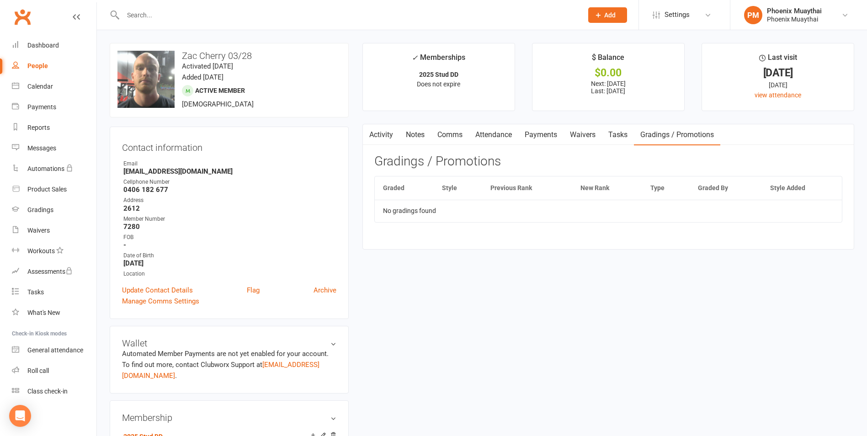
click at [384, 142] on link "Activity" at bounding box center [381, 134] width 37 height 21
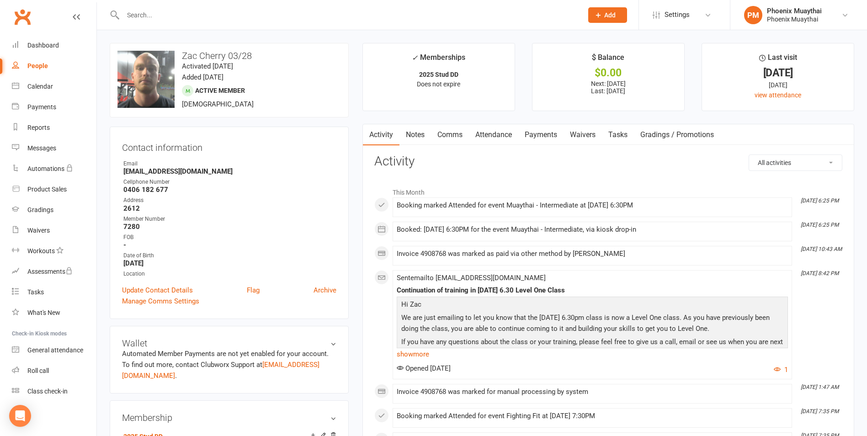
click at [503, 128] on link "Attendance" at bounding box center [493, 134] width 49 height 21
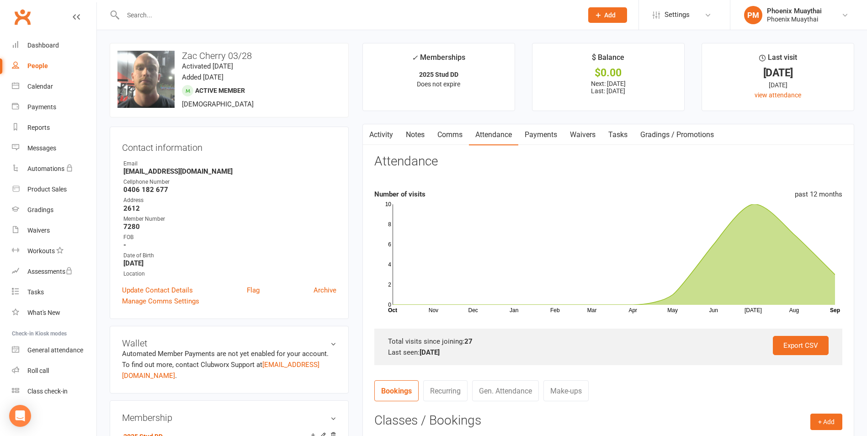
click at [454, 136] on link "Comms" at bounding box center [450, 134] width 38 height 21
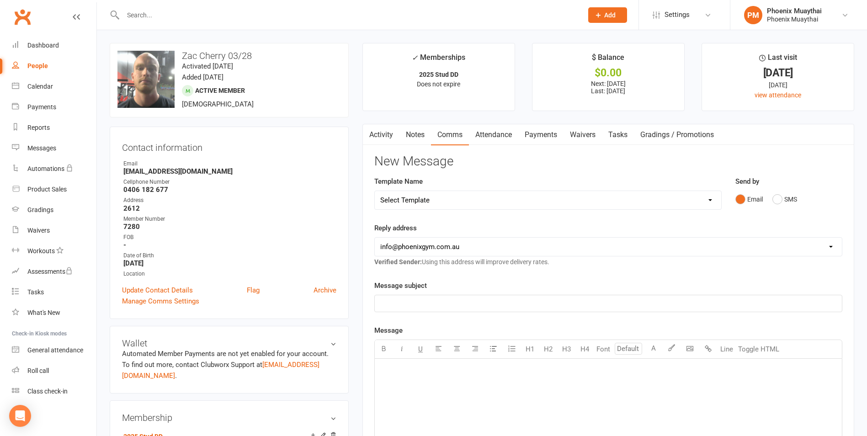
click at [423, 136] on link "Notes" at bounding box center [415, 134] width 32 height 21
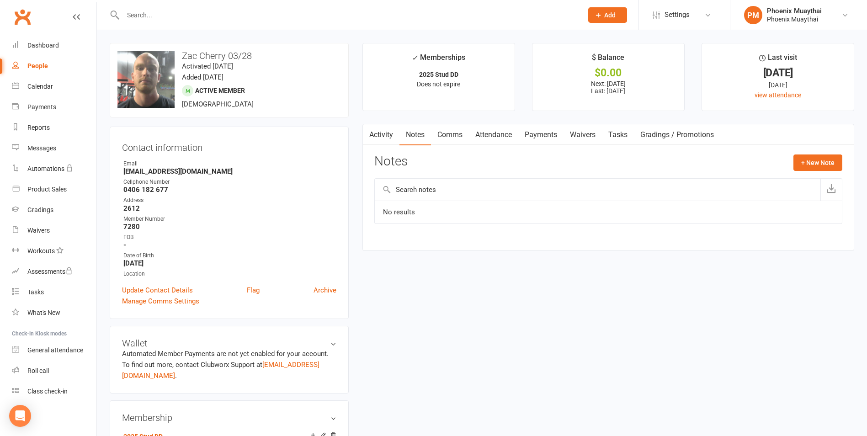
click at [376, 139] on link "Activity" at bounding box center [381, 134] width 37 height 21
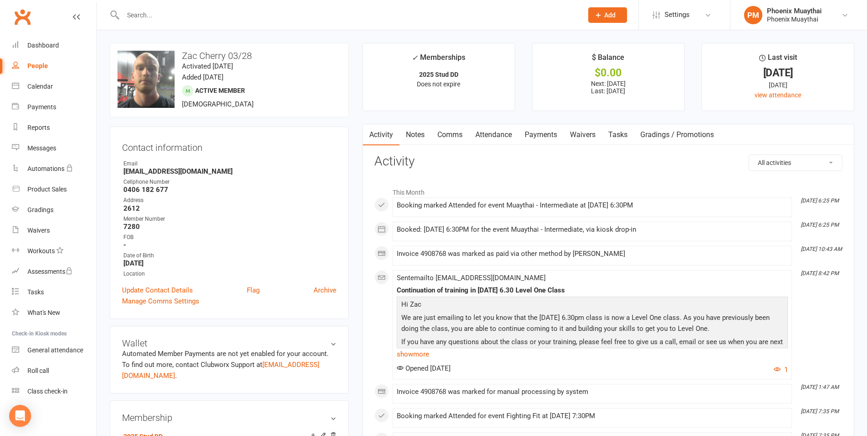
click at [655, 137] on link "Gradings / Promotions" at bounding box center [677, 134] width 86 height 21
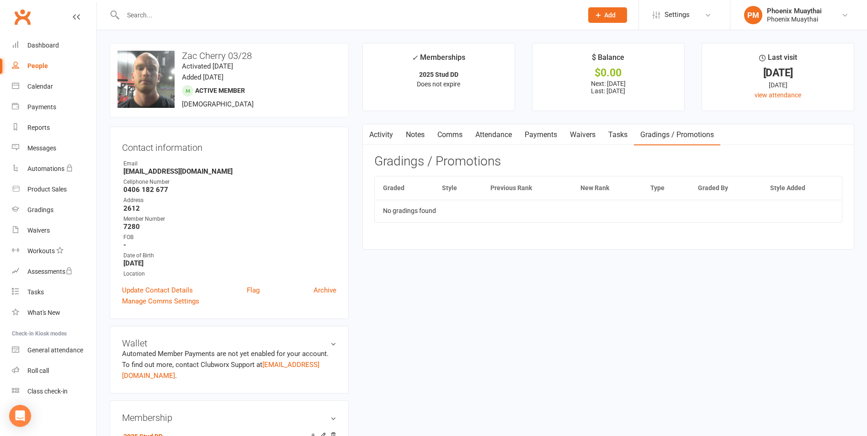
click at [21, 59] on link "People" at bounding box center [54, 66] width 85 height 21
select select "100"
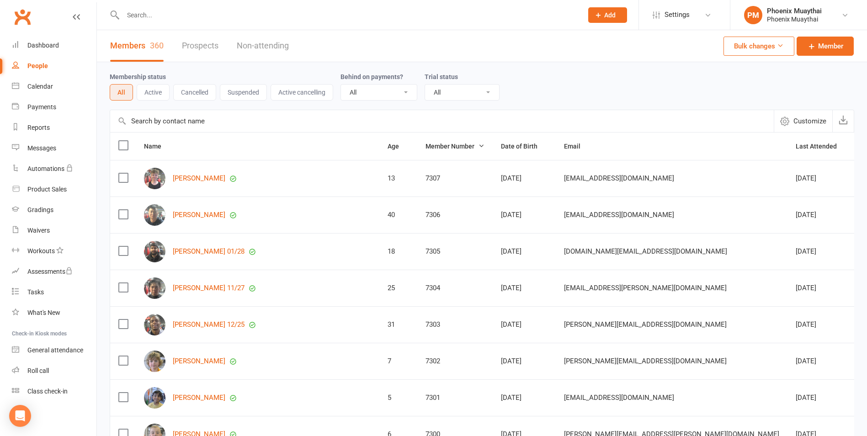
click at [220, 53] on div "Members 360 Prospects Non-attending" at bounding box center [199, 46] width 205 height 32
click at [212, 57] on link "Prospects" at bounding box center [200, 46] width 37 height 32
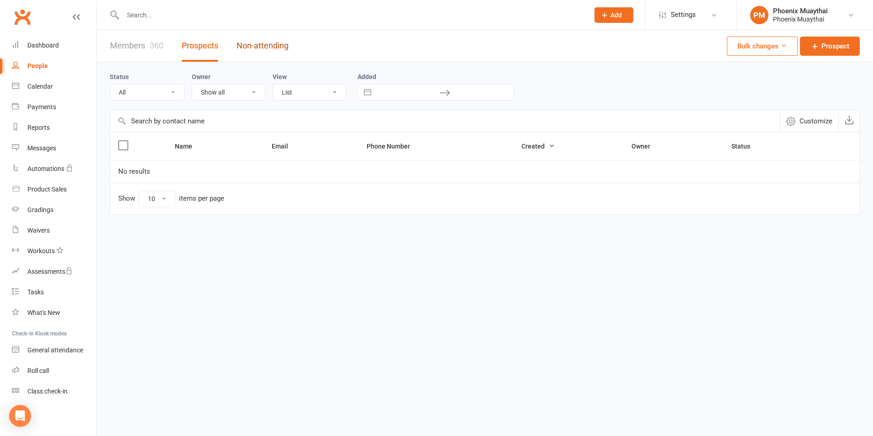
click at [263, 51] on link "Non-attending" at bounding box center [263, 46] width 52 height 32
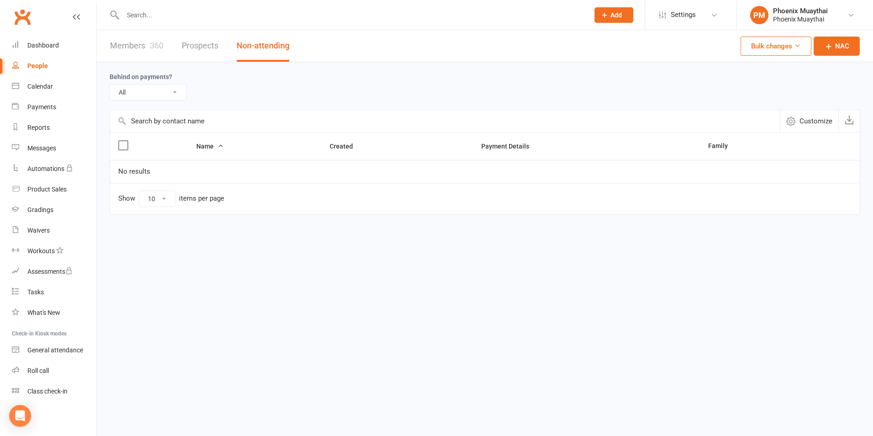
click at [135, 53] on link "Members 360" at bounding box center [136, 46] width 53 height 32
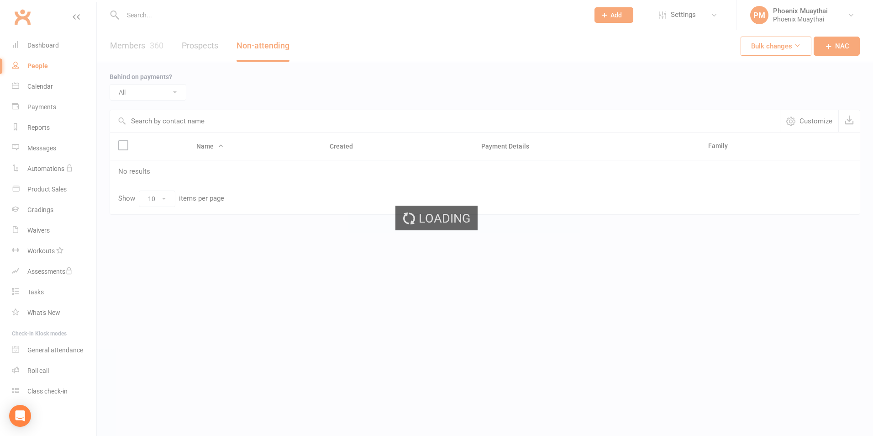
select select "100"
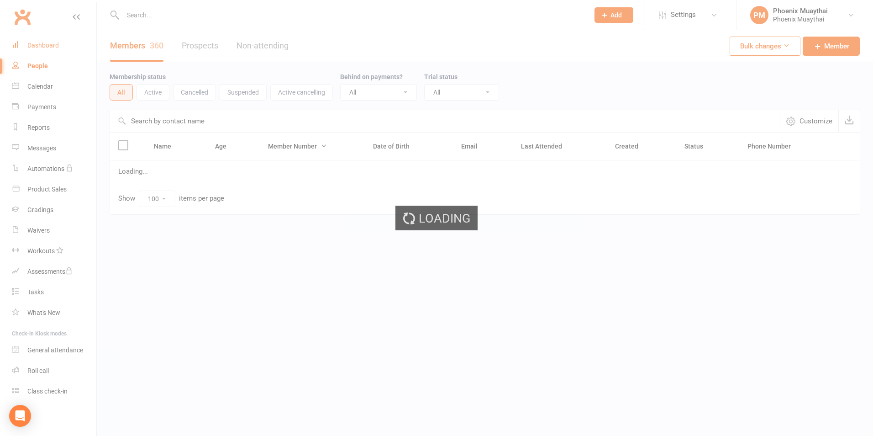
click at [55, 50] on link "Dashboard" at bounding box center [54, 45] width 85 height 21
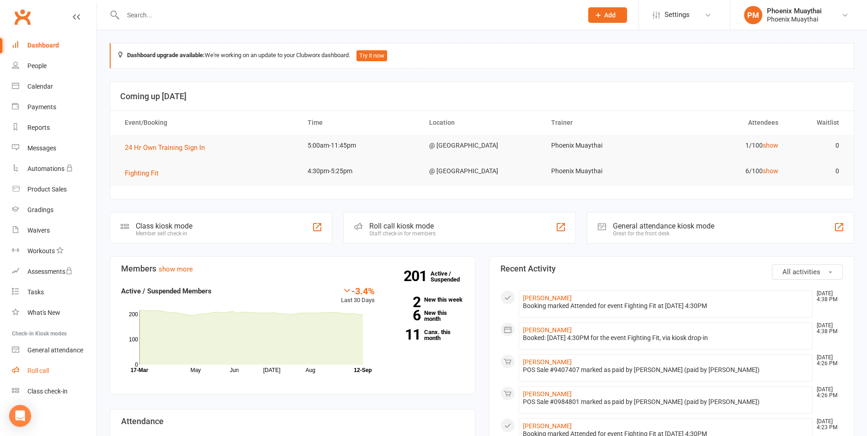
click at [67, 376] on link "Roll call" at bounding box center [54, 370] width 85 height 21
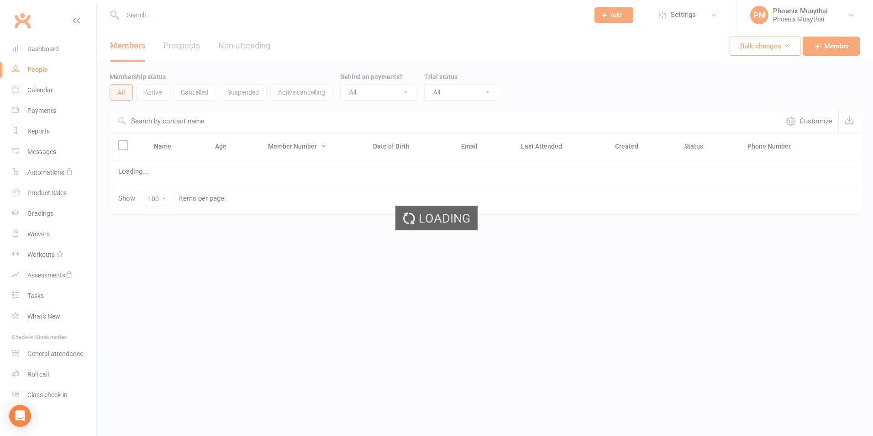
select select "100"
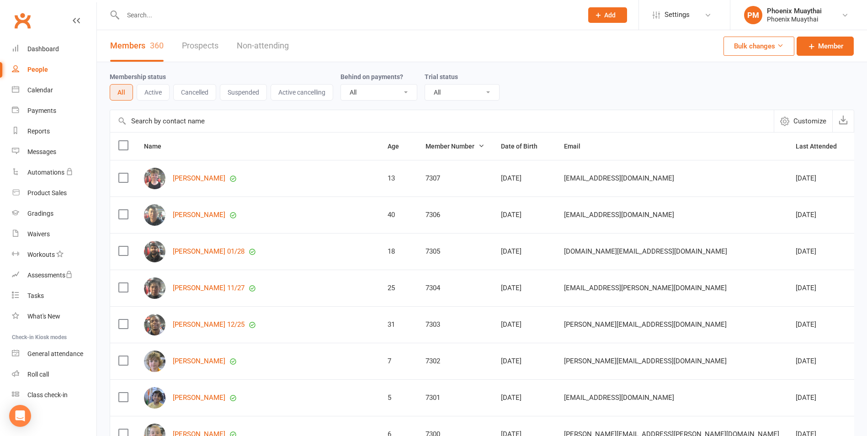
click at [215, 18] on input "text" at bounding box center [348, 15] width 456 height 13
click at [190, 121] on input "text" at bounding box center [441, 121] width 663 height 22
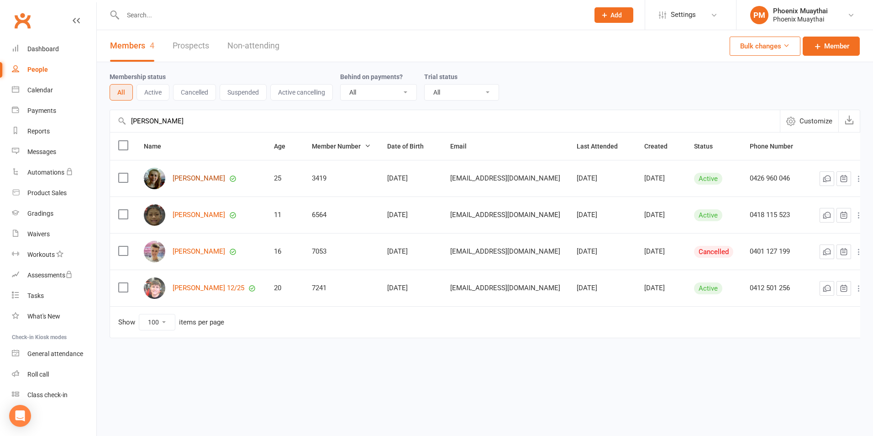
type input "[PERSON_NAME]"
click at [192, 180] on link "[PERSON_NAME]" at bounding box center [199, 179] width 53 height 8
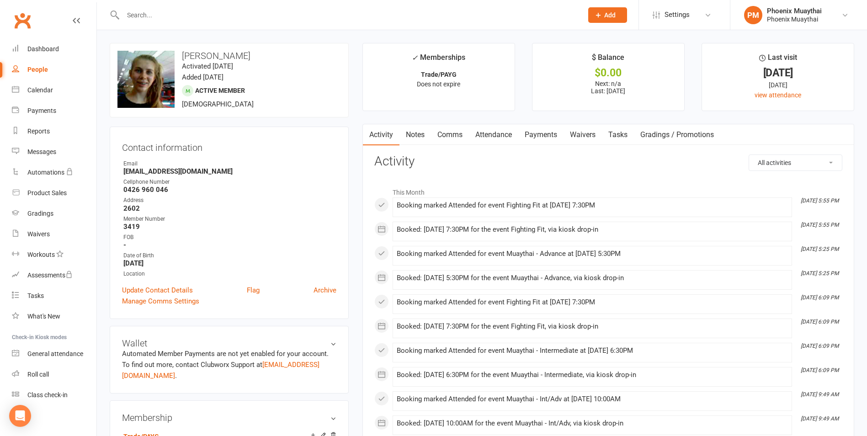
click at [659, 138] on link "Gradings / Promotions" at bounding box center [677, 134] width 86 height 21
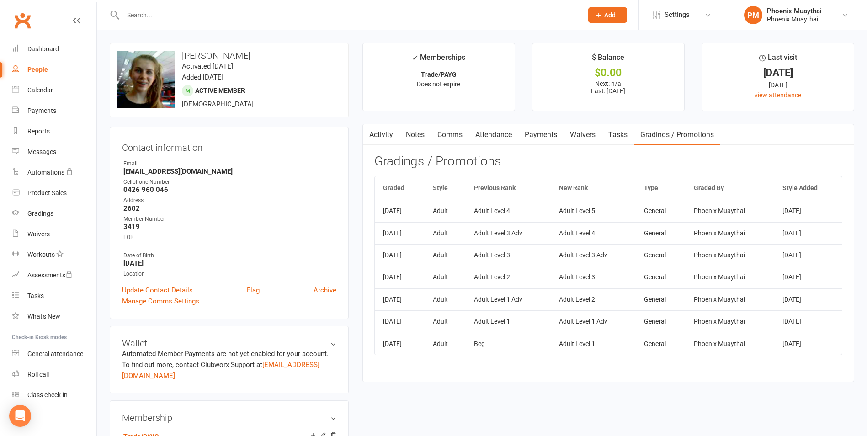
click at [629, 138] on link "Tasks" at bounding box center [618, 134] width 32 height 21
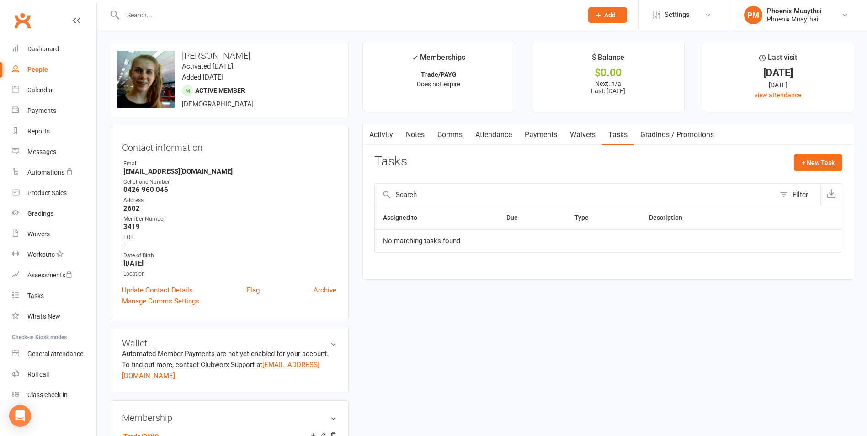
click at [679, 139] on link "Gradings / Promotions" at bounding box center [677, 134] width 86 height 21
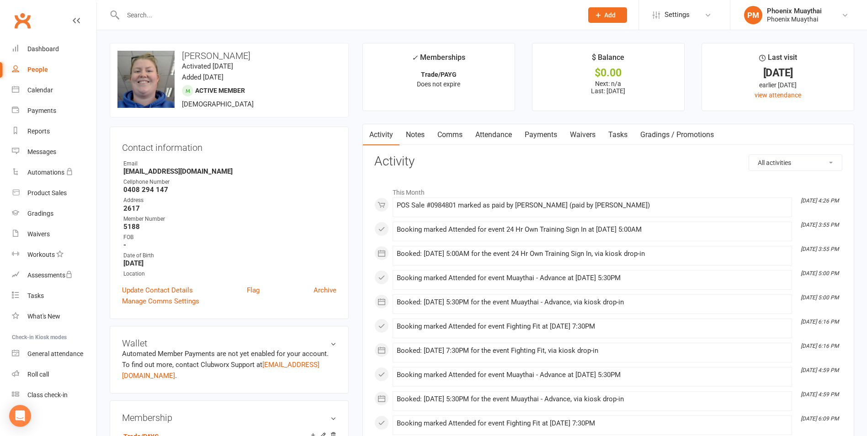
click at [652, 132] on link "Gradings / Promotions" at bounding box center [677, 134] width 86 height 21
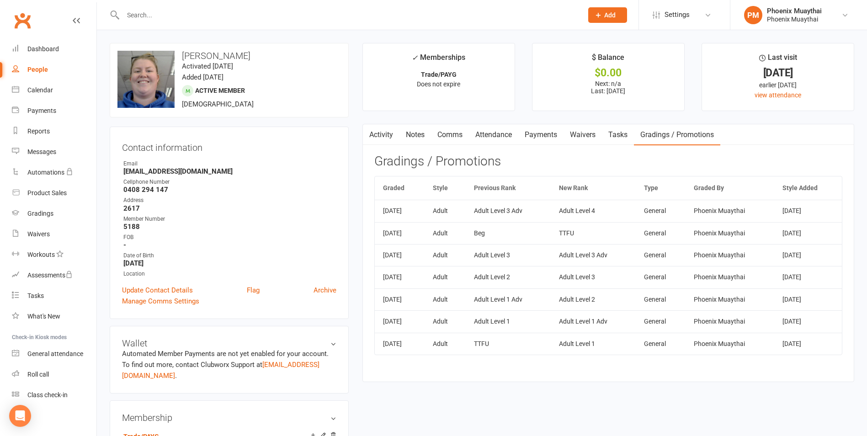
click at [476, 138] on link "Attendance" at bounding box center [493, 134] width 49 height 21
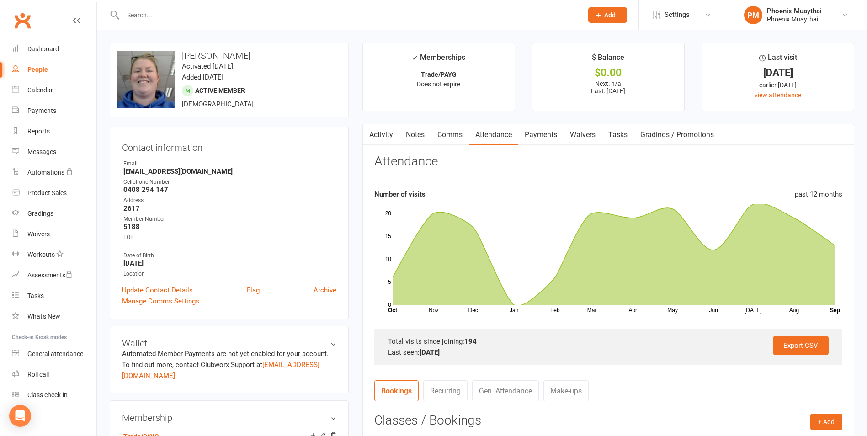
click at [377, 131] on link "Activity" at bounding box center [381, 134] width 37 height 21
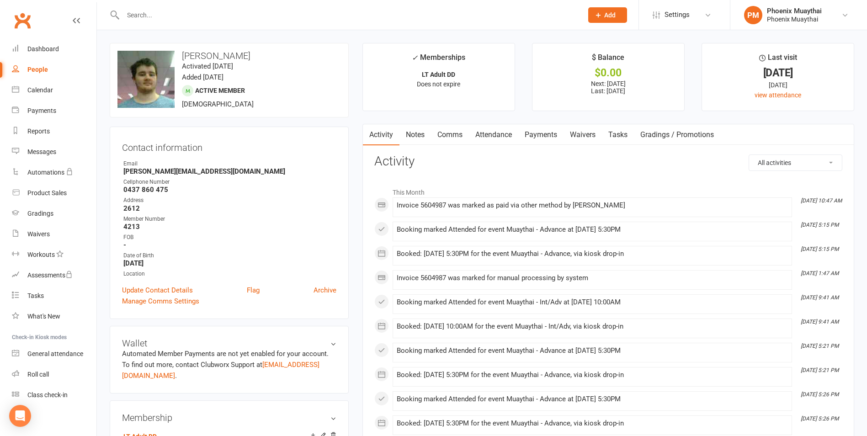
click at [664, 139] on link "Gradings / Promotions" at bounding box center [677, 134] width 86 height 21
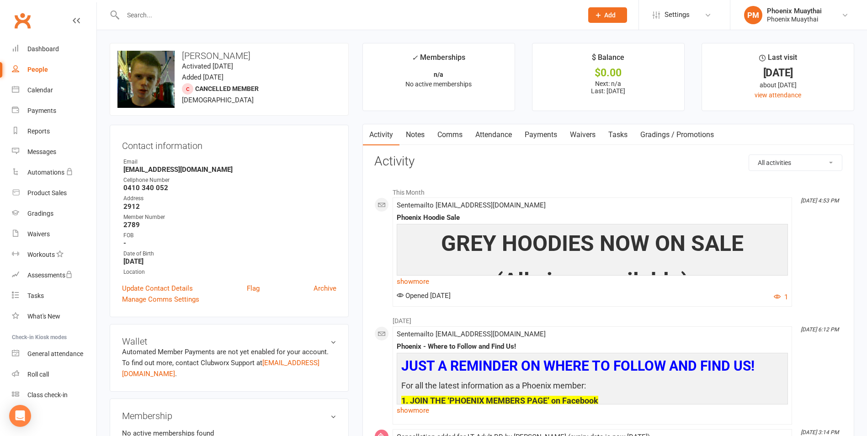
click at [486, 142] on link "Attendance" at bounding box center [493, 134] width 49 height 21
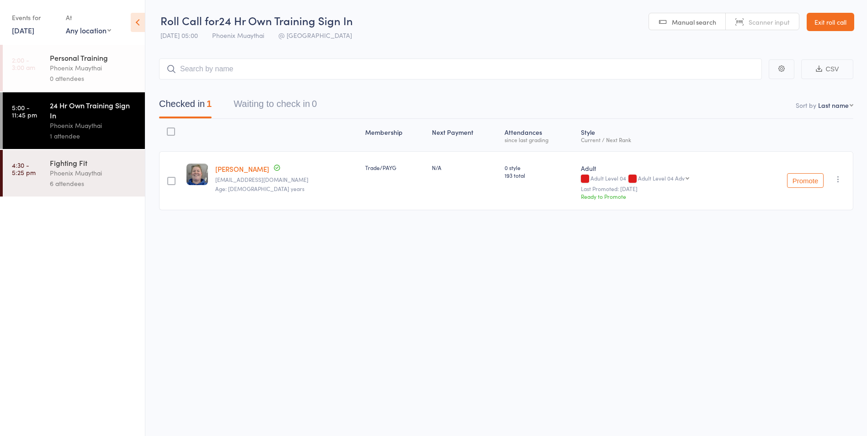
click at [827, 21] on link "Exit roll call" at bounding box center [830, 22] width 48 height 18
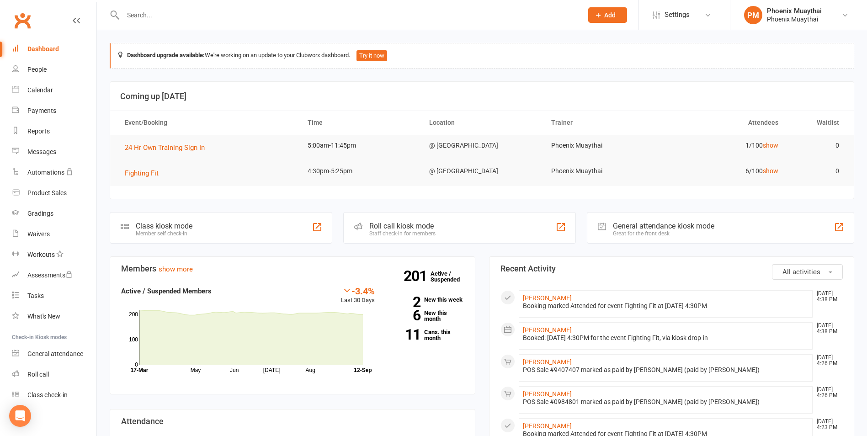
click at [360, 212] on div "Roll call kiosk mode Staff check-in for members" at bounding box center [459, 228] width 232 height 32
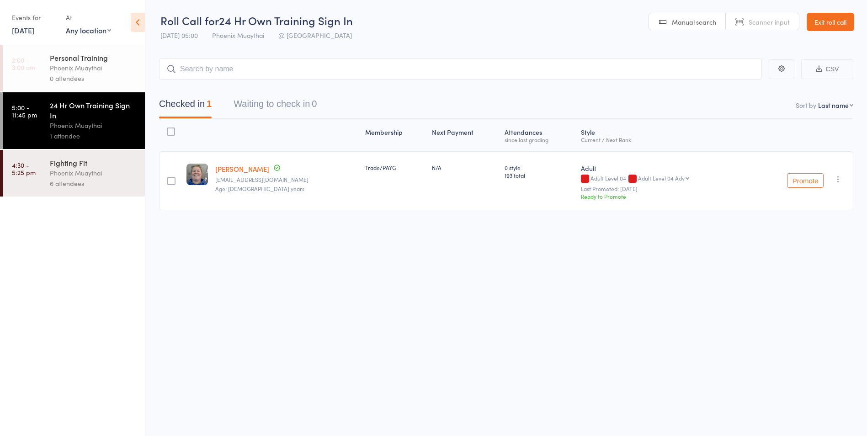
click at [302, 276] on div "Roll Call for 24 Hr Own Training Sign In [DATE] 05:00 Phoenix Muaythai @ Phoeni…" at bounding box center [433, 218] width 867 height 436
click at [841, 16] on link "Exit roll call" at bounding box center [830, 22] width 48 height 18
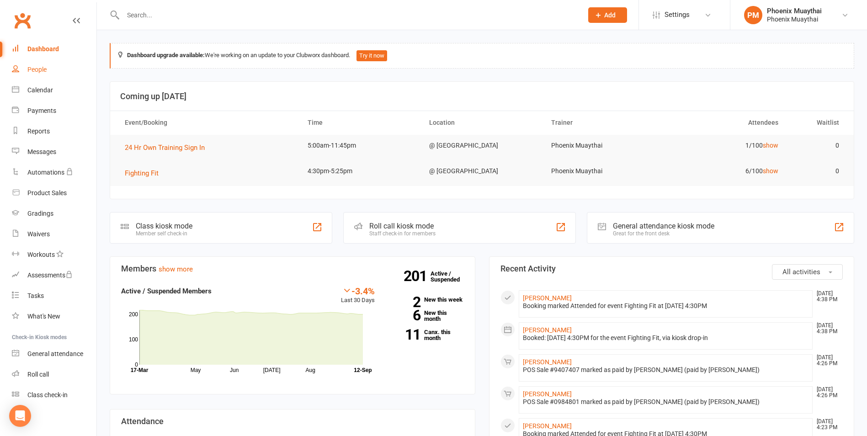
click at [47, 72] on div "People" at bounding box center [36, 69] width 19 height 7
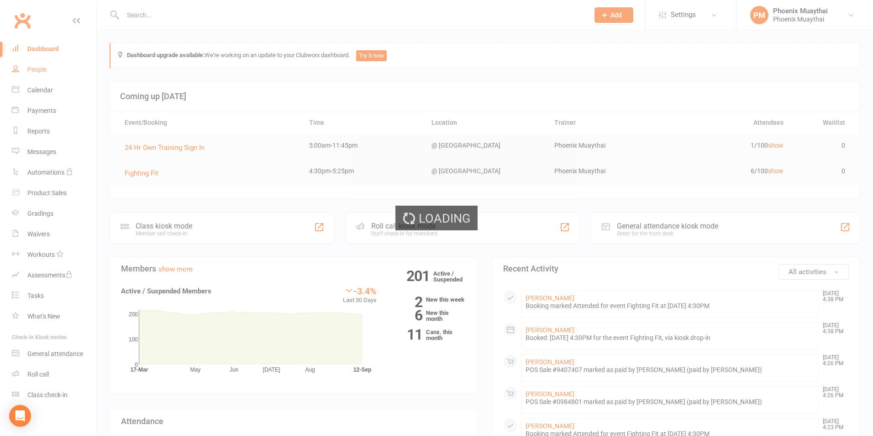
select select "100"
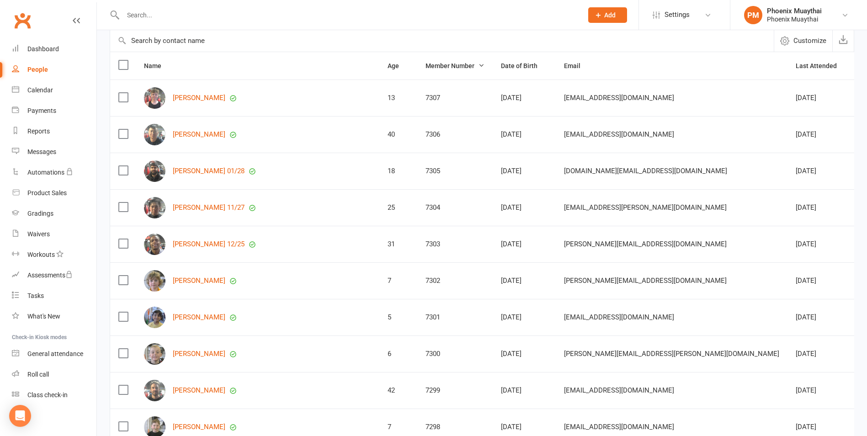
scroll to position [137, 0]
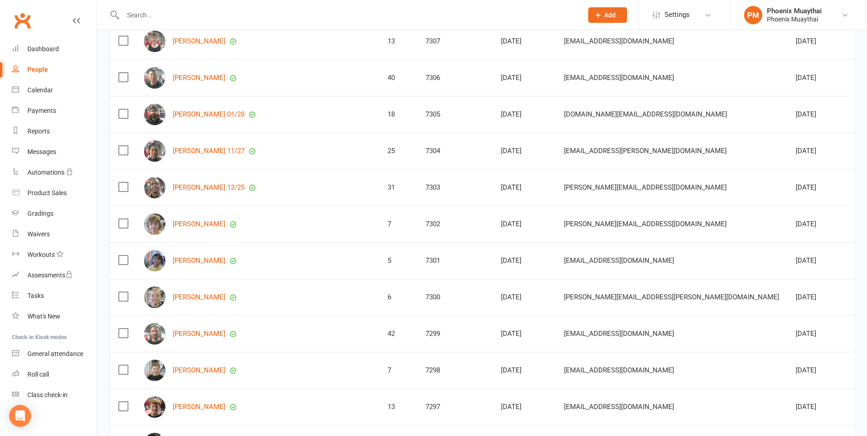
click at [387, 155] on div "25" at bounding box center [397, 151] width 21 height 8
drag, startPoint x: 302, startPoint y: 155, endPoint x: 301, endPoint y: 141, distance: 13.7
click at [379, 141] on td "25" at bounding box center [398, 150] width 38 height 37
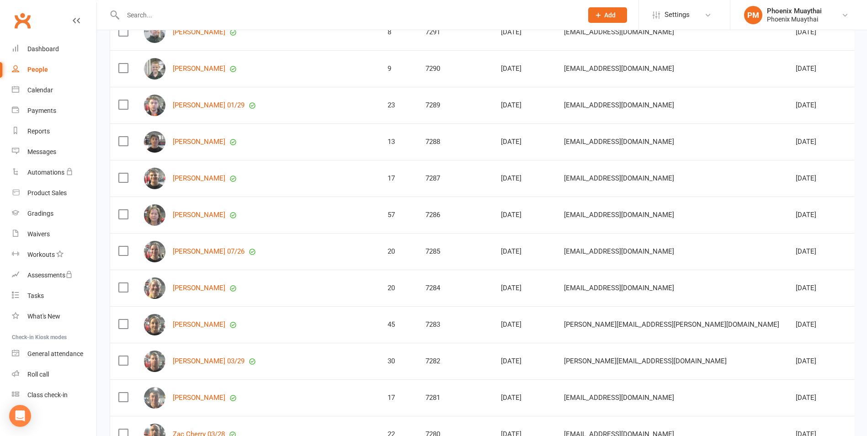
scroll to position [914, 0]
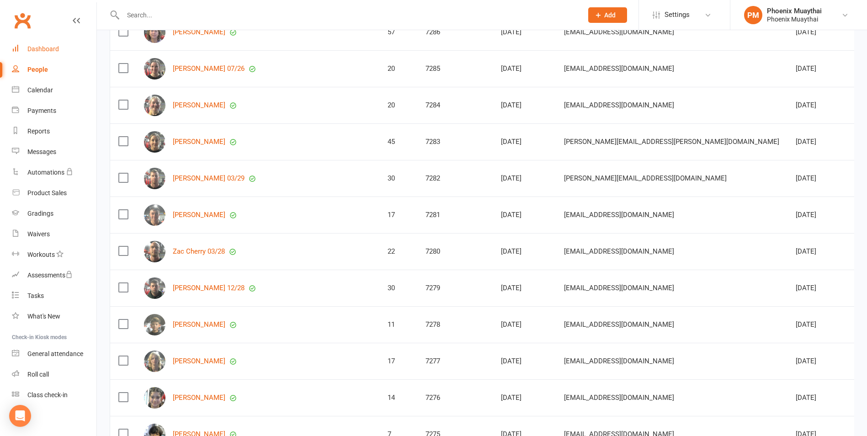
click at [42, 55] on link "Dashboard" at bounding box center [54, 49] width 85 height 21
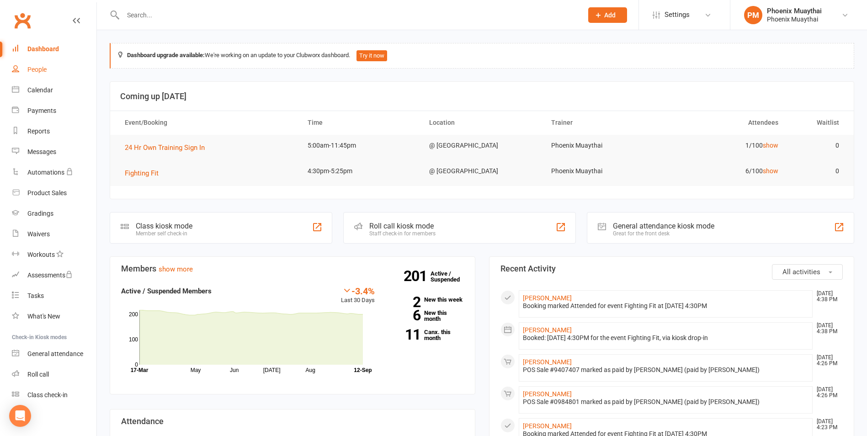
click at [34, 71] on div "People" at bounding box center [36, 69] width 19 height 7
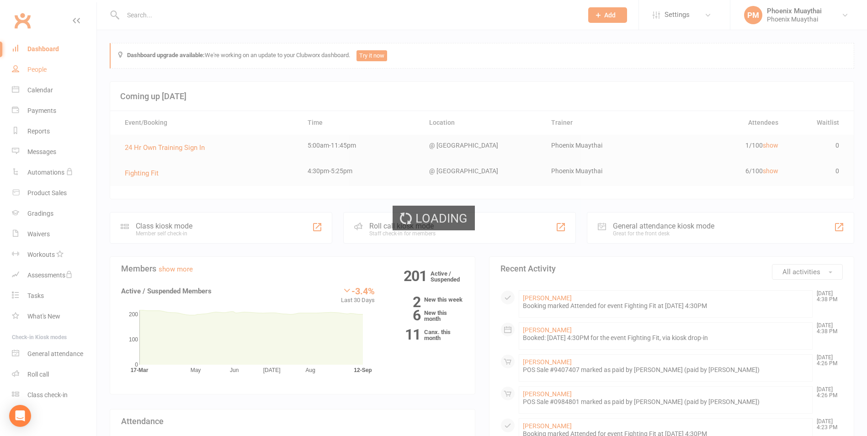
select select "100"
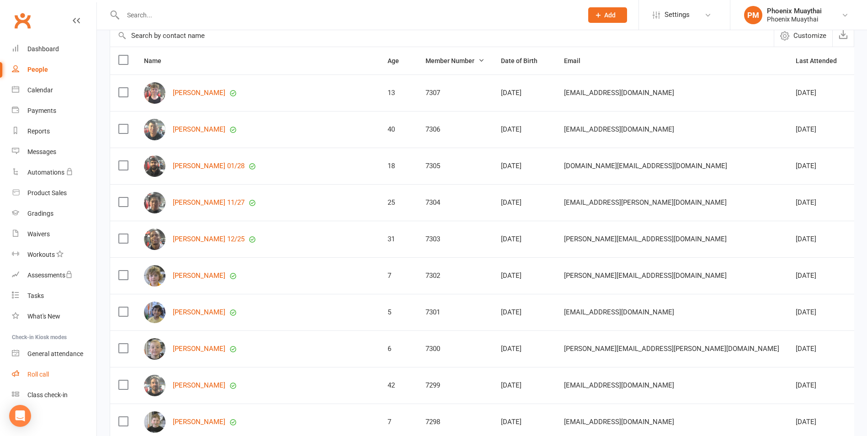
scroll to position [91, 0]
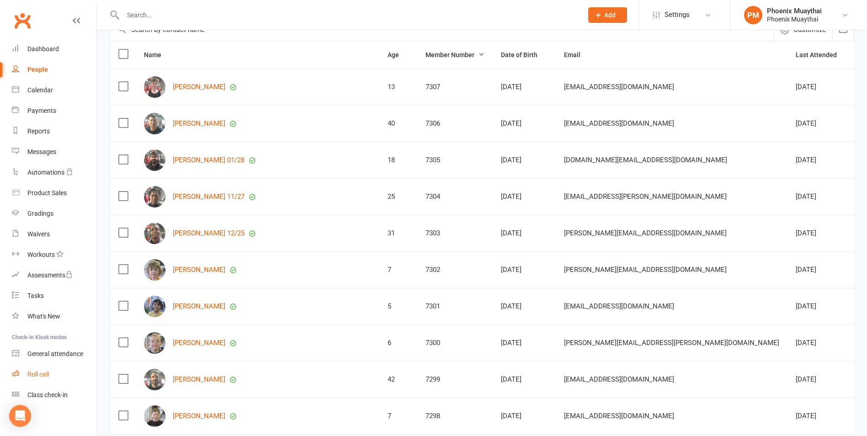
click at [40, 366] on link "Roll call" at bounding box center [54, 374] width 85 height 21
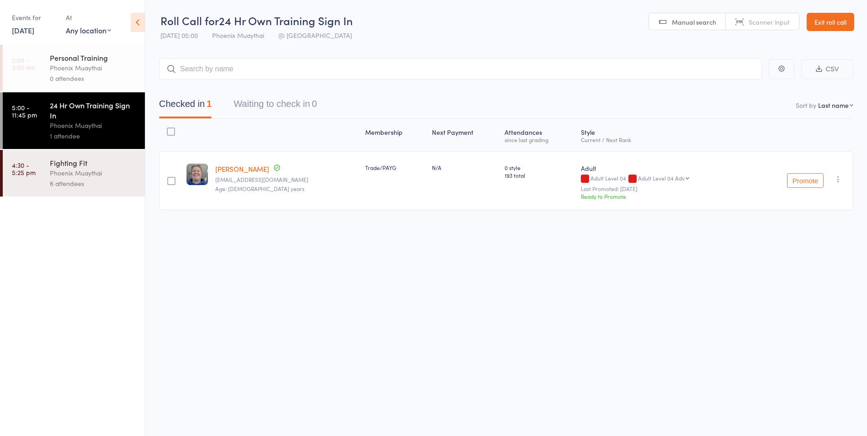
click at [847, 16] on link "Exit roll call" at bounding box center [830, 22] width 48 height 18
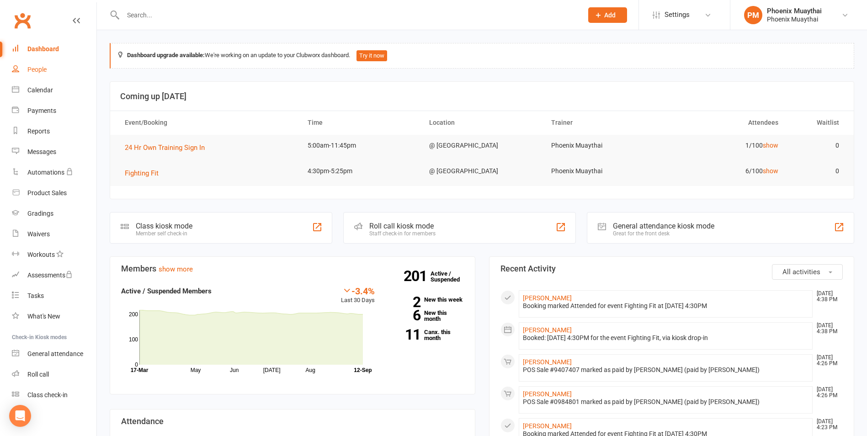
click at [58, 73] on link "People" at bounding box center [54, 69] width 85 height 21
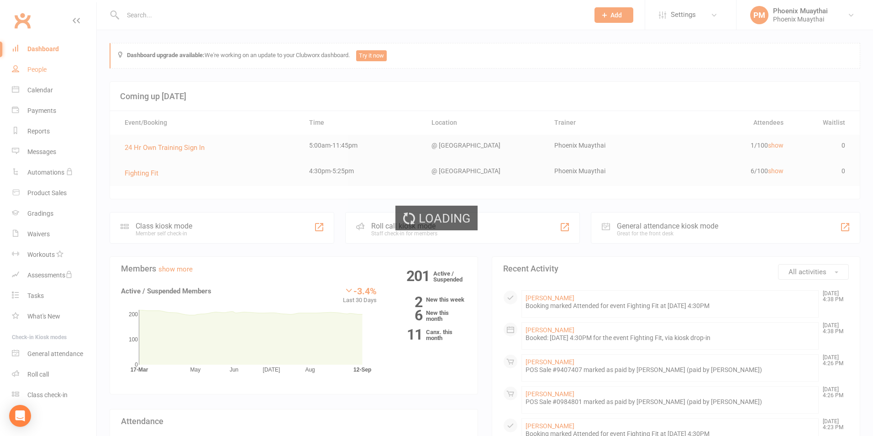
select select "100"
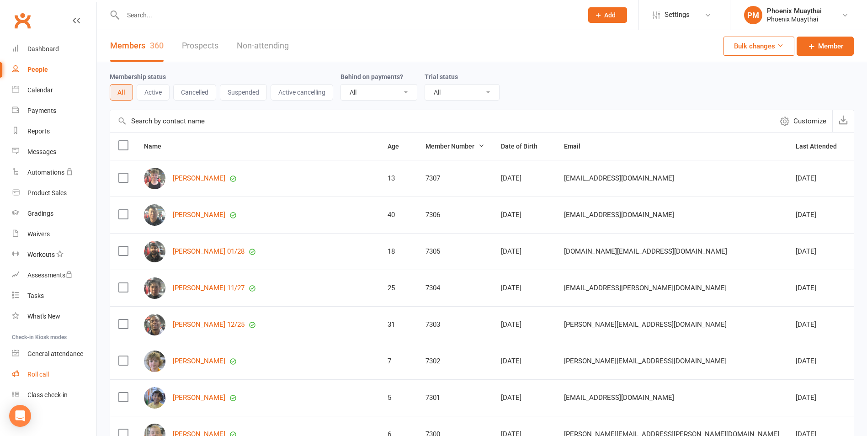
click at [58, 367] on link "Roll call" at bounding box center [54, 374] width 85 height 21
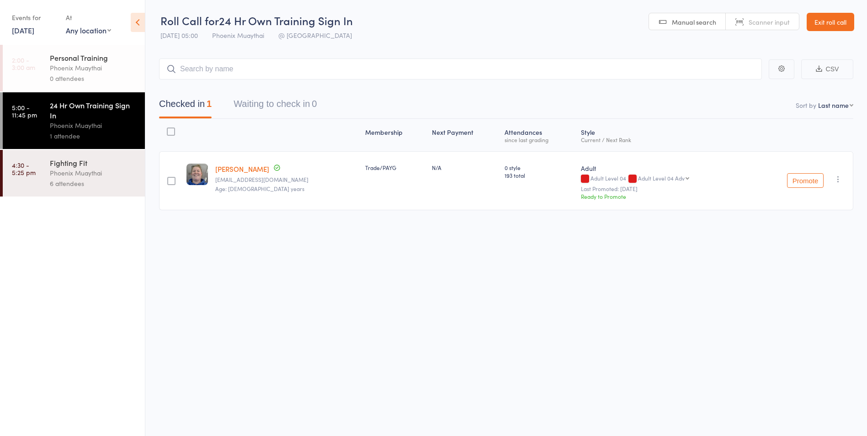
click at [838, 26] on link "Exit roll call" at bounding box center [830, 22] width 48 height 18
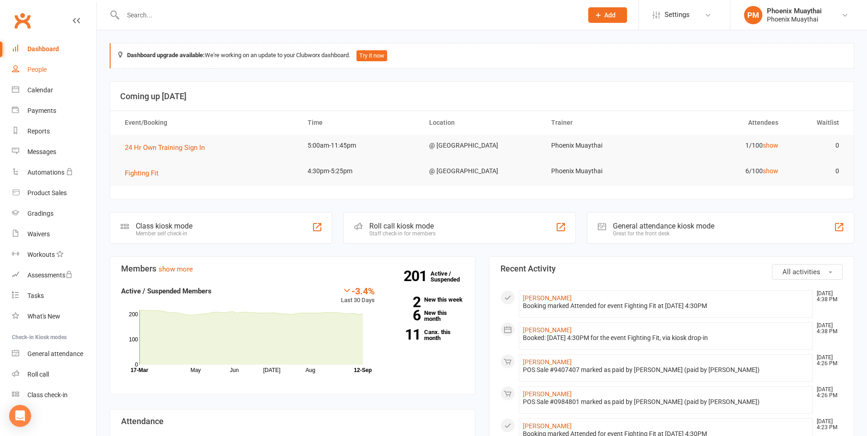
click at [74, 61] on link "People" at bounding box center [54, 69] width 85 height 21
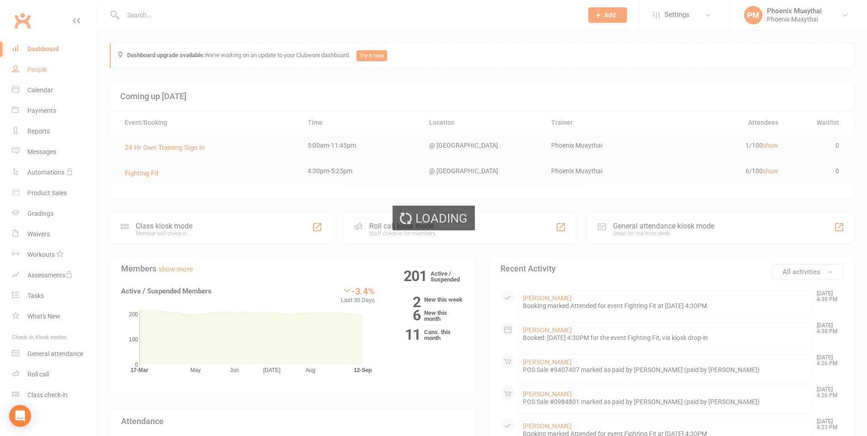
select select "100"
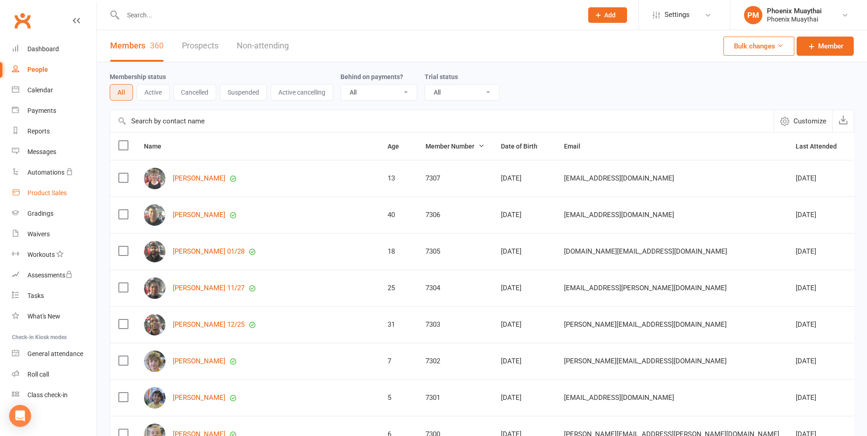
click at [59, 195] on div "Product Sales" at bounding box center [46, 192] width 39 height 7
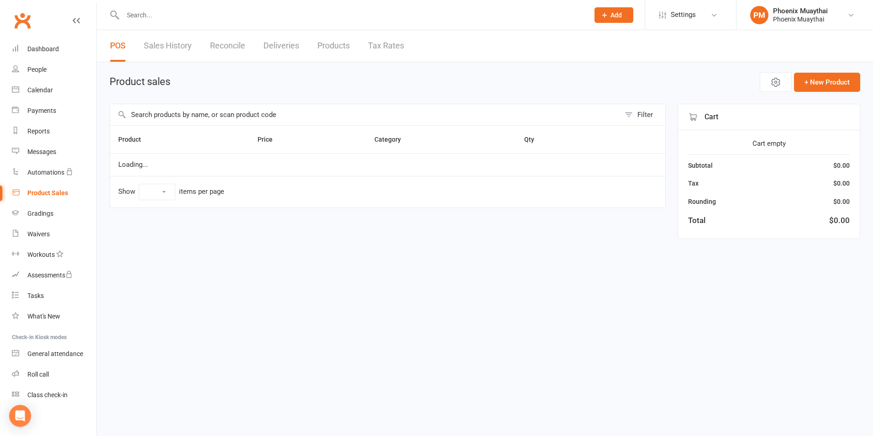
select select "100"
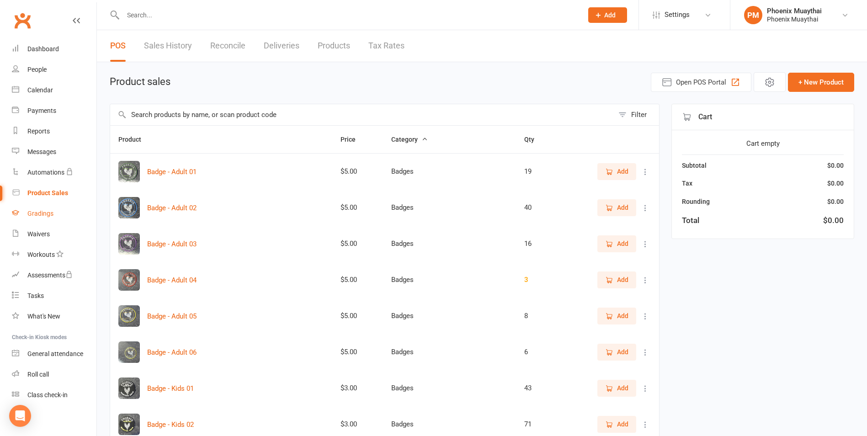
click at [59, 217] on link "Gradings" at bounding box center [54, 213] width 85 height 21
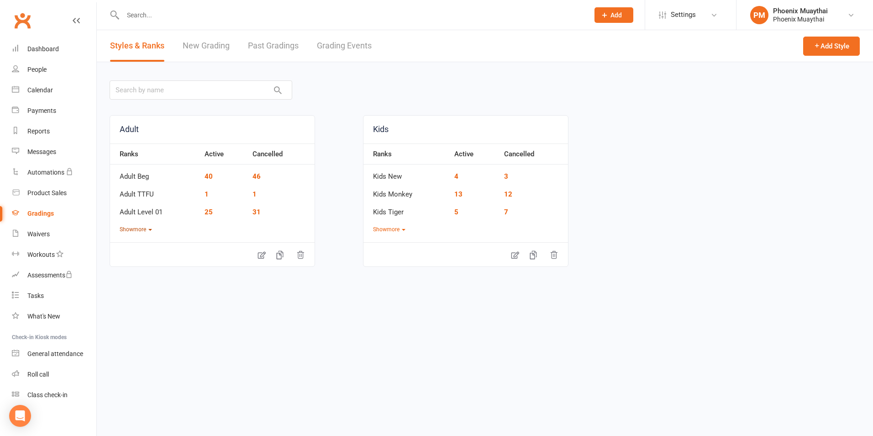
click at [127, 231] on button "Show more" at bounding box center [136, 229] width 32 height 9
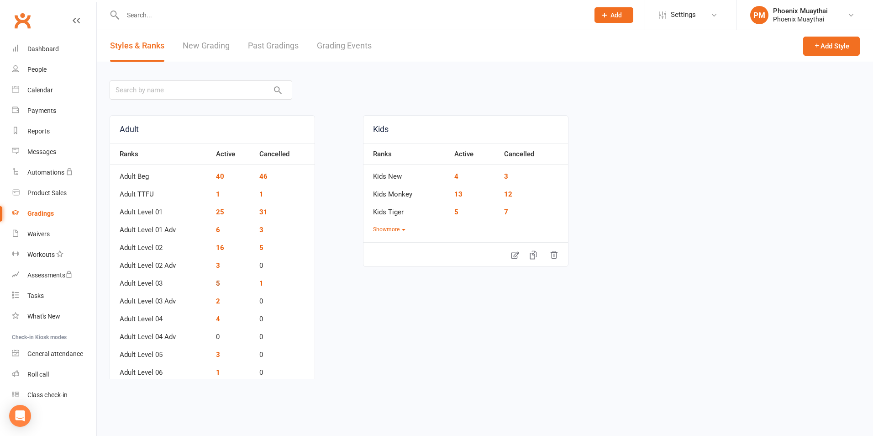
click at [217, 282] on link "5" at bounding box center [218, 283] width 4 height 8
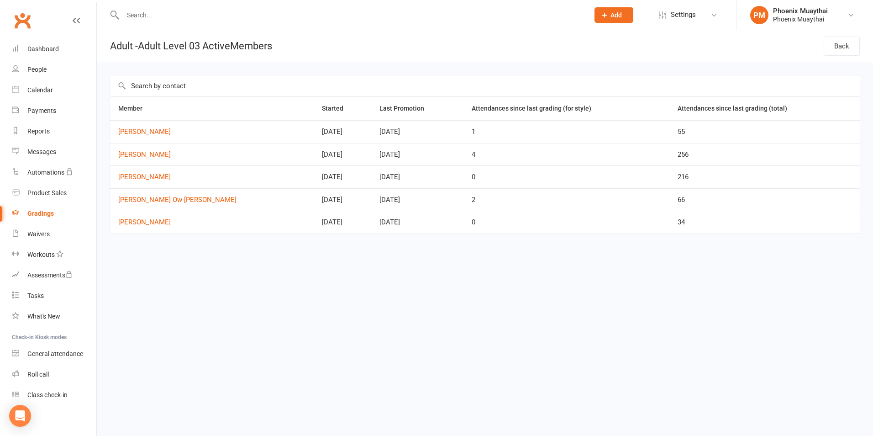
click at [55, 215] on link "Gradings" at bounding box center [54, 213] width 85 height 21
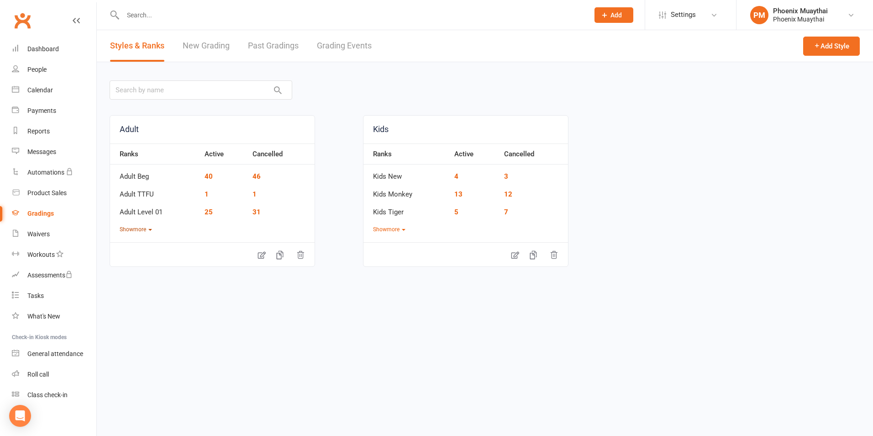
click at [147, 232] on button "Show more" at bounding box center [136, 229] width 32 height 9
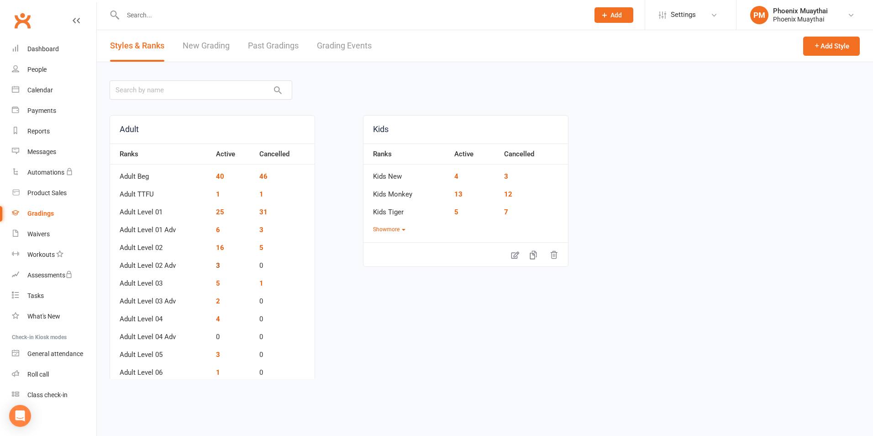
click at [217, 262] on link "3" at bounding box center [218, 265] width 4 height 8
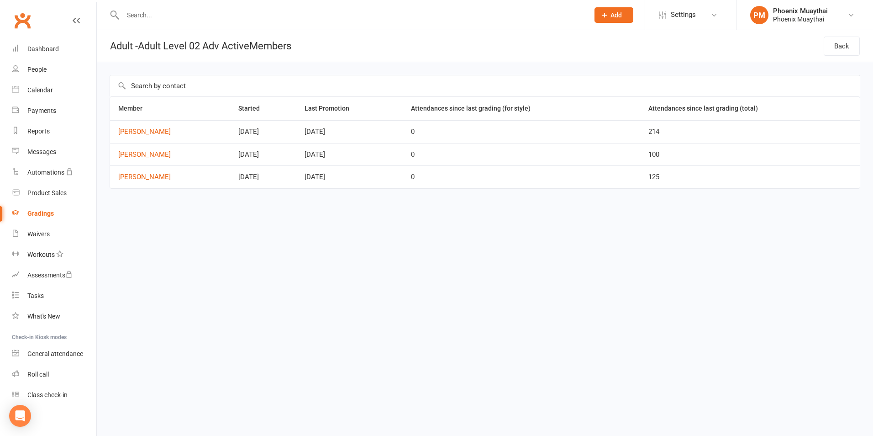
click at [48, 217] on div "Gradings" at bounding box center [40, 213] width 26 height 7
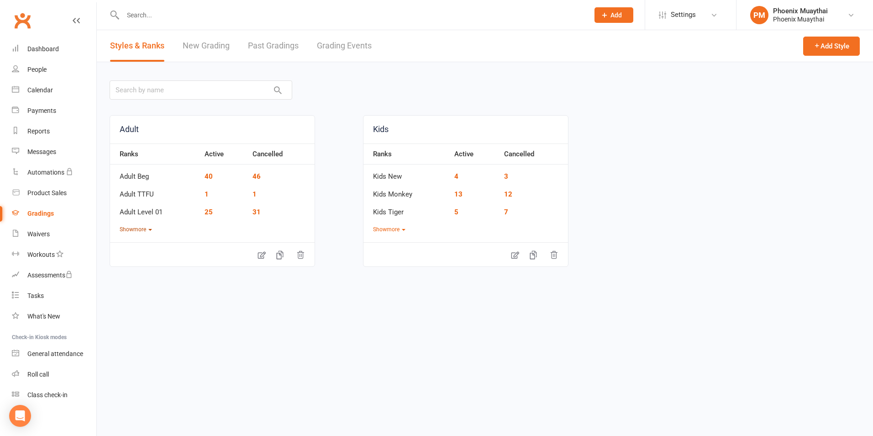
click at [142, 227] on button "Show more" at bounding box center [136, 229] width 32 height 9
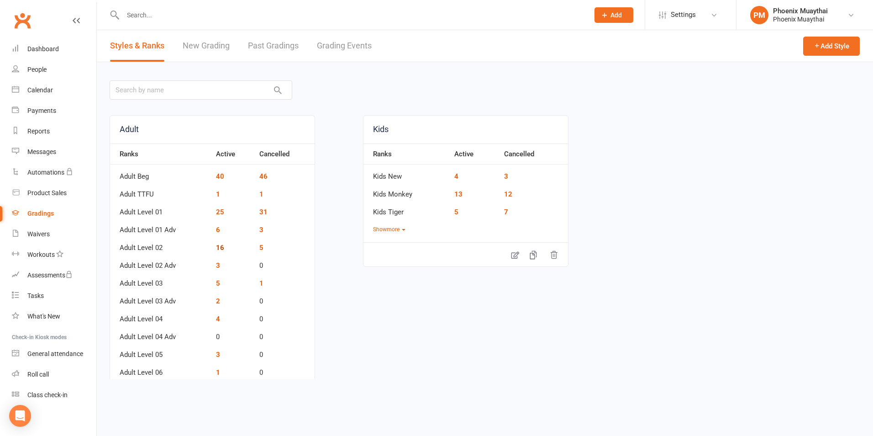
click at [217, 249] on link "16" at bounding box center [220, 247] width 8 height 8
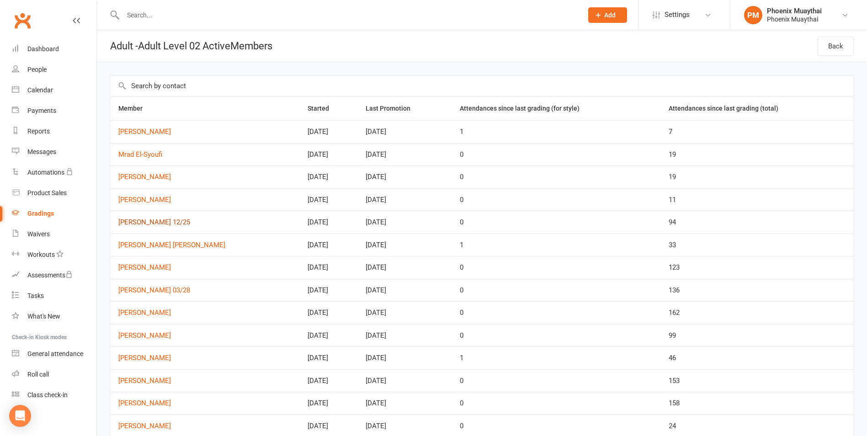
scroll to position [85, 0]
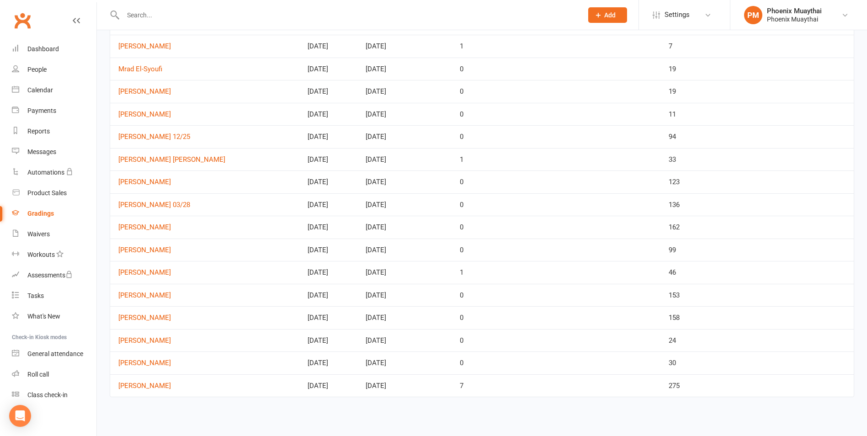
click at [299, 203] on td "Mar 01, 2023" at bounding box center [328, 204] width 58 height 23
drag, startPoint x: 291, startPoint y: 203, endPoint x: 287, endPoint y: 204, distance: 4.6
click at [299, 204] on td "Mar 01, 2023" at bounding box center [328, 204] width 58 height 23
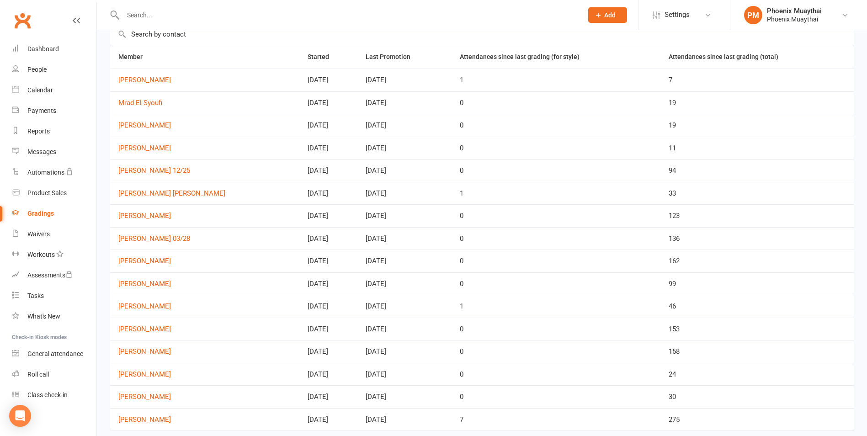
scroll to position [40, 0]
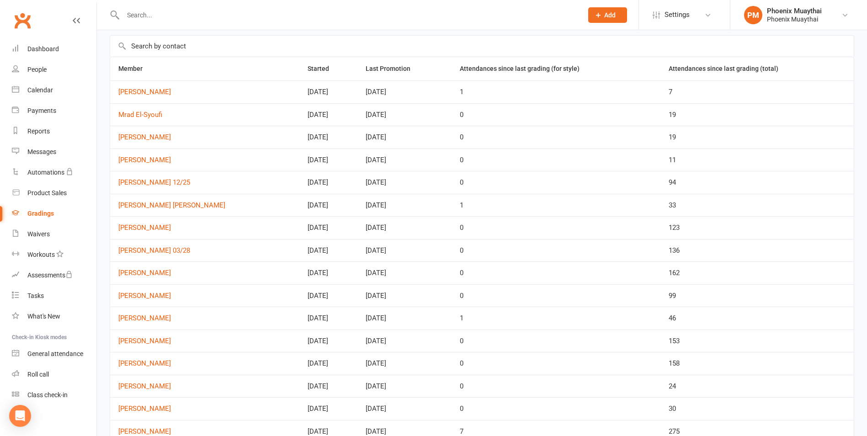
click at [299, 184] on td "May 23, 2023" at bounding box center [328, 182] width 58 height 23
click at [43, 208] on link "Gradings" at bounding box center [54, 213] width 85 height 21
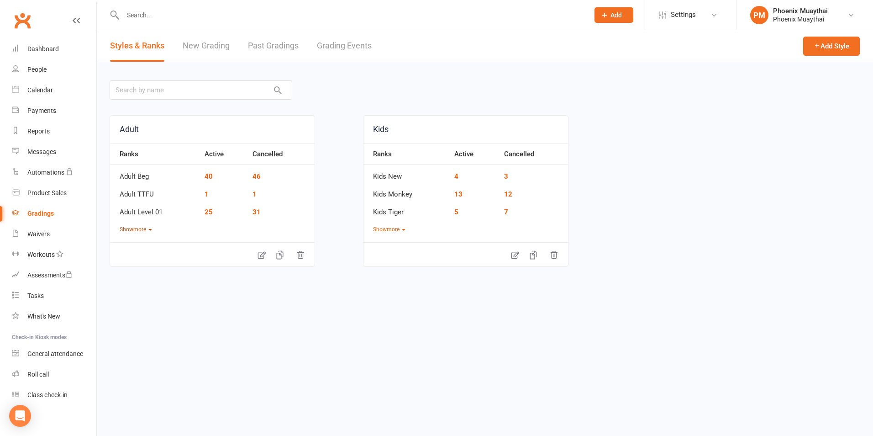
click at [151, 227] on button "Show more" at bounding box center [136, 229] width 32 height 9
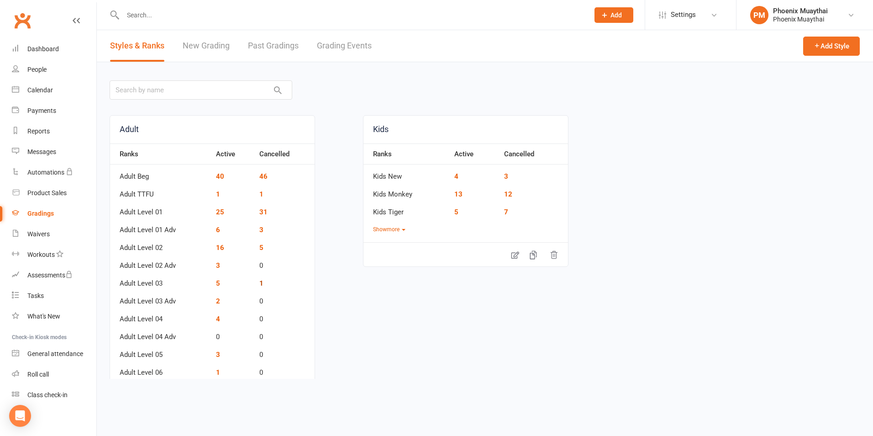
click at [261, 286] on link "1" at bounding box center [261, 283] width 4 height 8
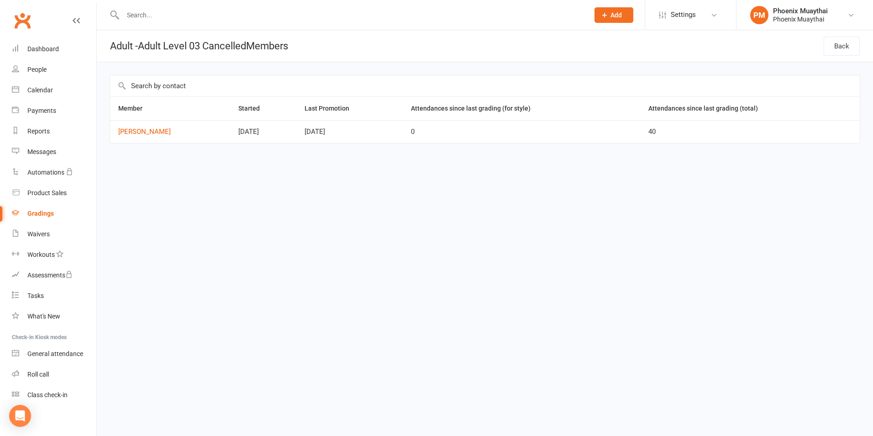
click at [48, 213] on div "Gradings" at bounding box center [40, 213] width 26 height 7
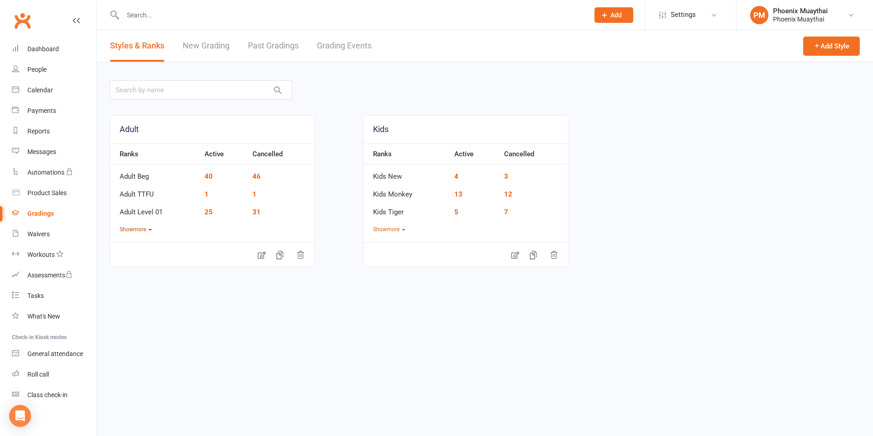
click at [145, 228] on button "Show more" at bounding box center [136, 229] width 32 height 9
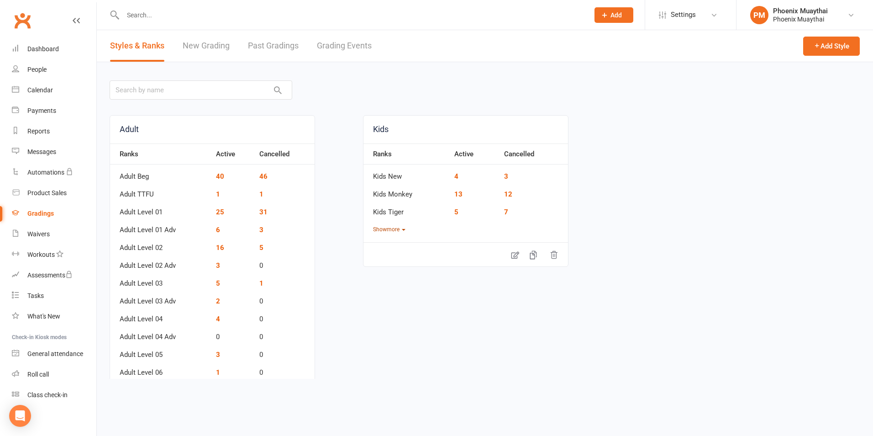
click at [374, 228] on button "Show more" at bounding box center [389, 229] width 32 height 9
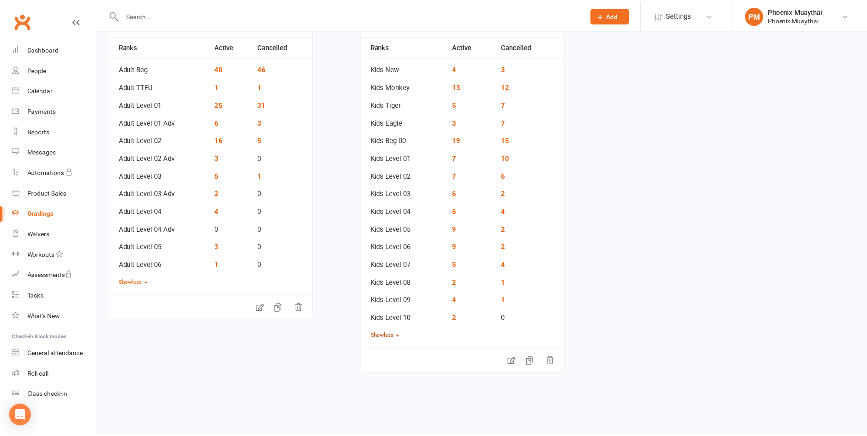
scroll to position [115, 0]
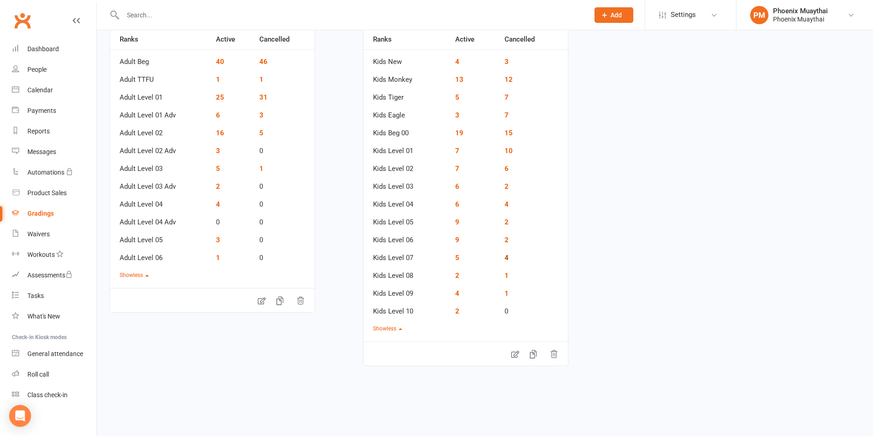
click at [505, 259] on link "4" at bounding box center [507, 258] width 4 height 8
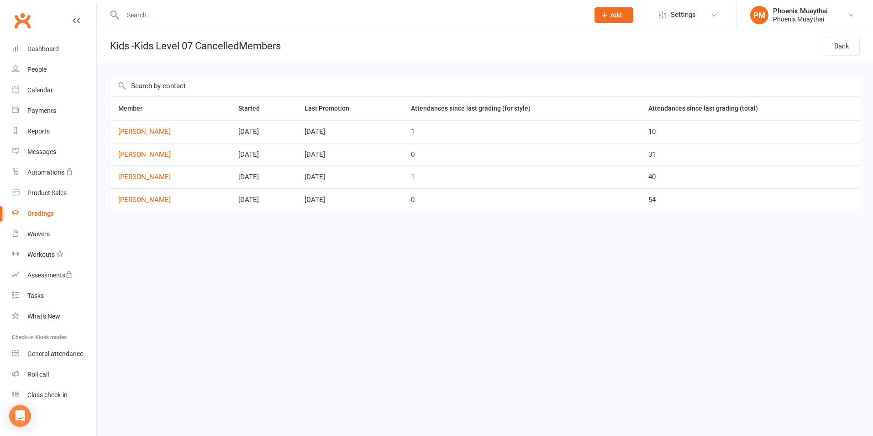
click at [40, 38] on div "Clubworx" at bounding box center [48, 26] width 96 height 34
click at [46, 49] on div "Dashboard" at bounding box center [43, 48] width 32 height 7
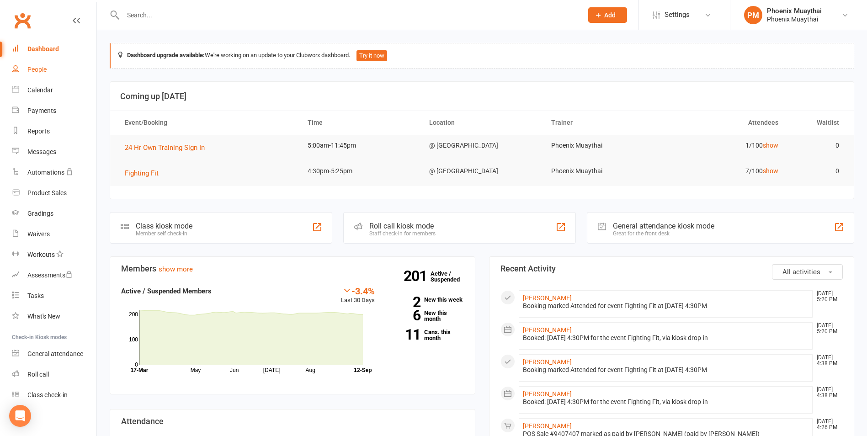
click at [40, 70] on div "People" at bounding box center [36, 69] width 19 height 7
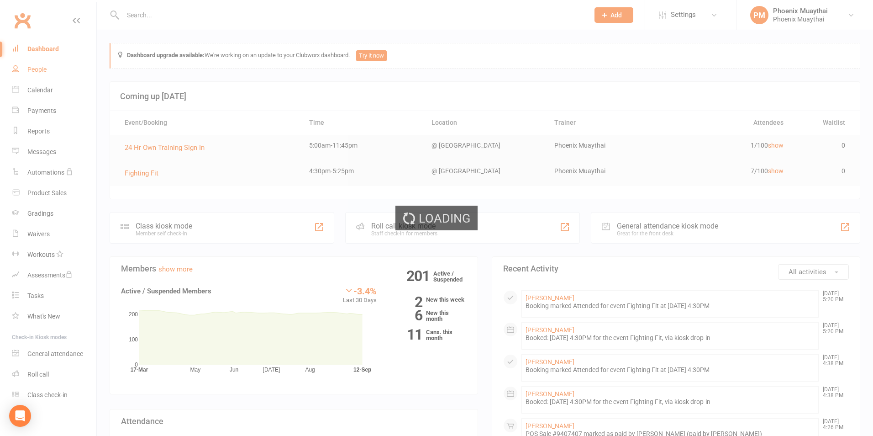
select select "100"
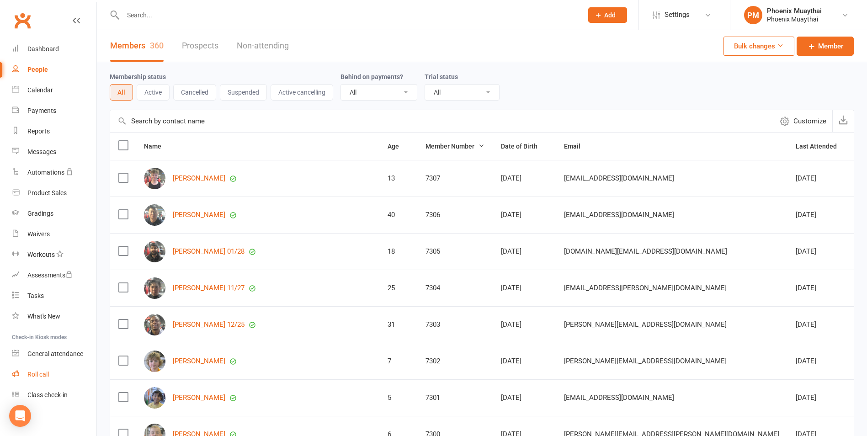
click at [45, 365] on link "Roll call" at bounding box center [54, 374] width 85 height 21
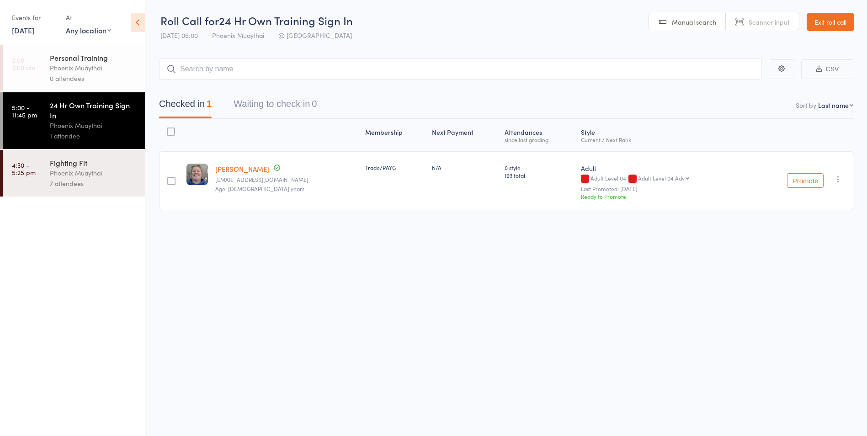
click at [109, 184] on div "7 attendees" at bounding box center [93, 183] width 87 height 11
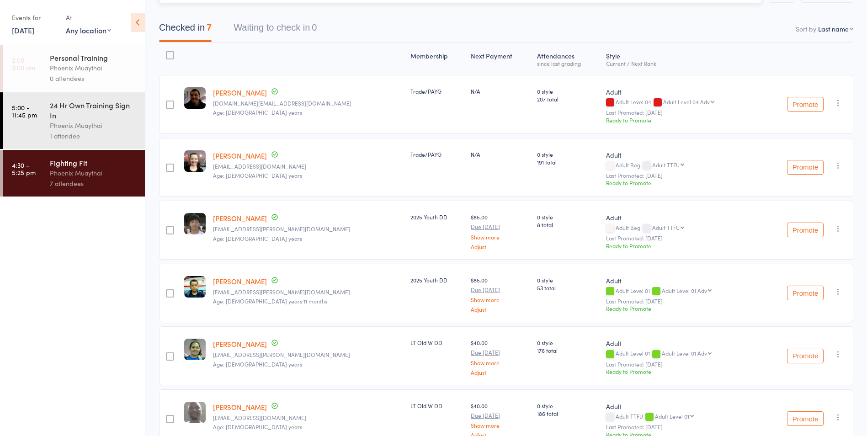
scroll to position [91, 0]
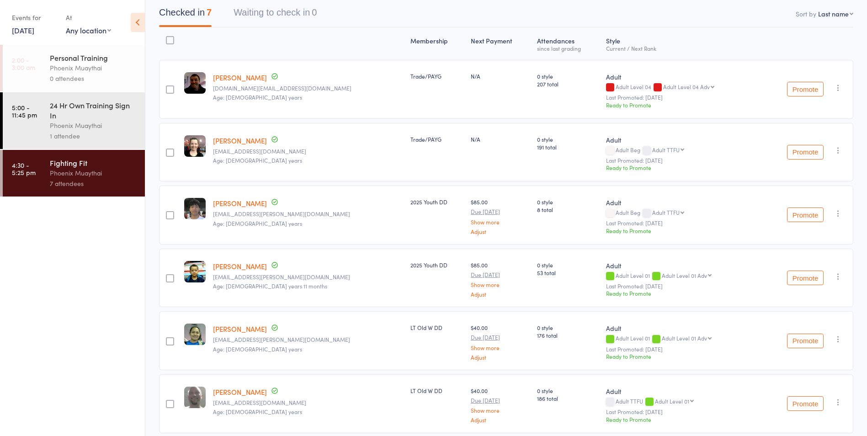
click at [840, 210] on icon "button" at bounding box center [837, 213] width 9 height 9
click at [811, 305] on li "Remove" at bounding box center [804, 305] width 75 height 12
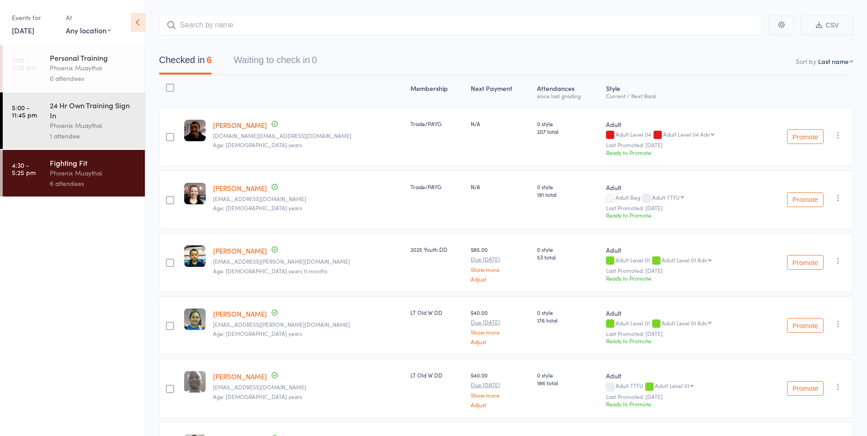
scroll to position [0, 0]
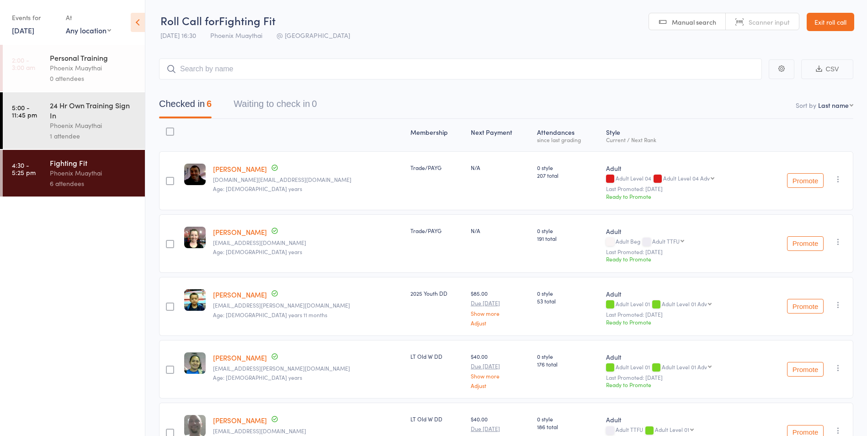
click at [840, 24] on link "Exit roll call" at bounding box center [830, 22] width 48 height 18
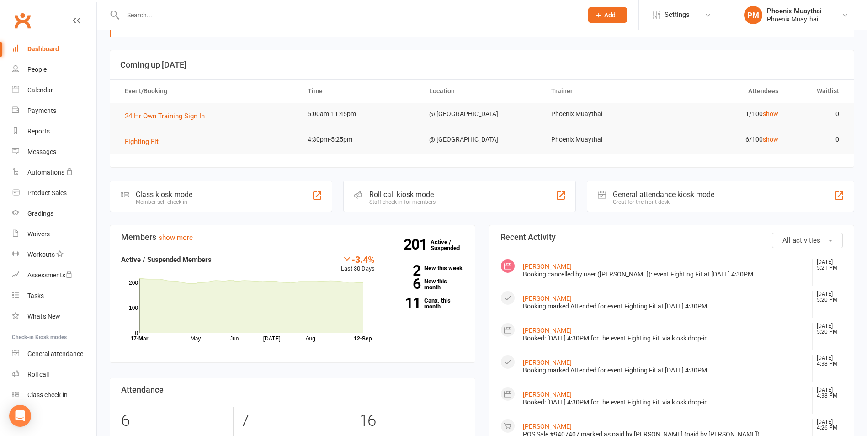
scroll to position [46, 0]
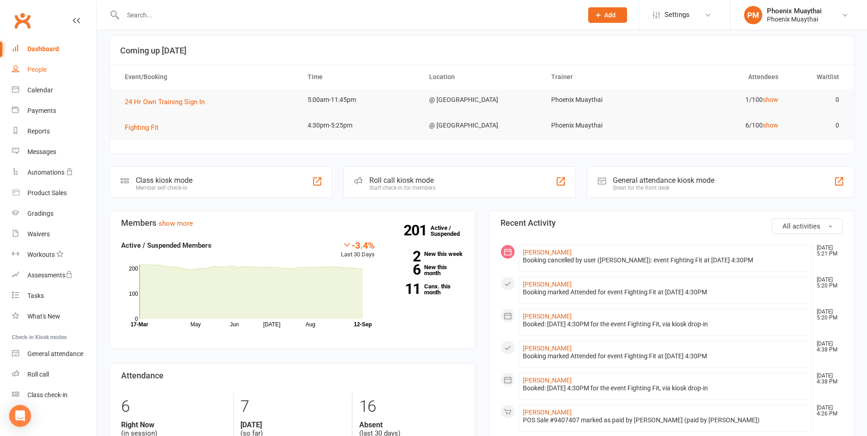
click at [68, 72] on link "People" at bounding box center [54, 69] width 85 height 21
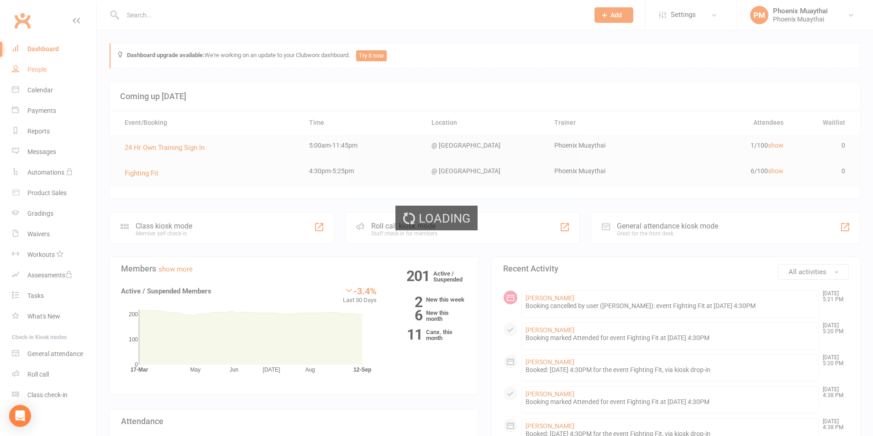
select select "100"
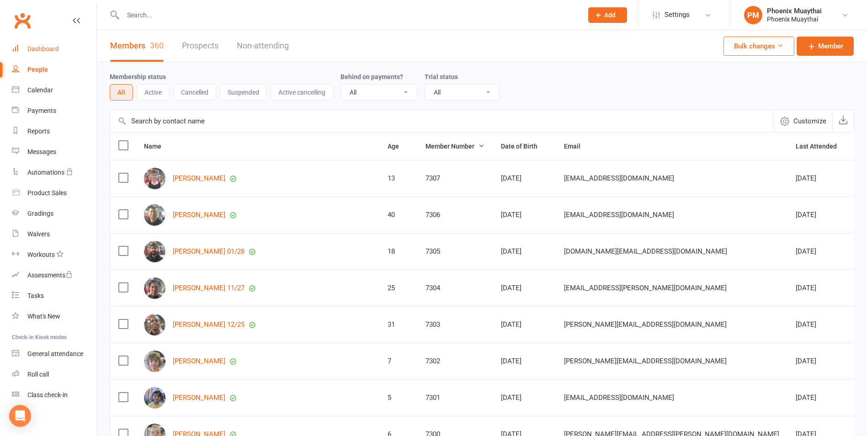
click at [57, 57] on link "Dashboard" at bounding box center [54, 49] width 85 height 21
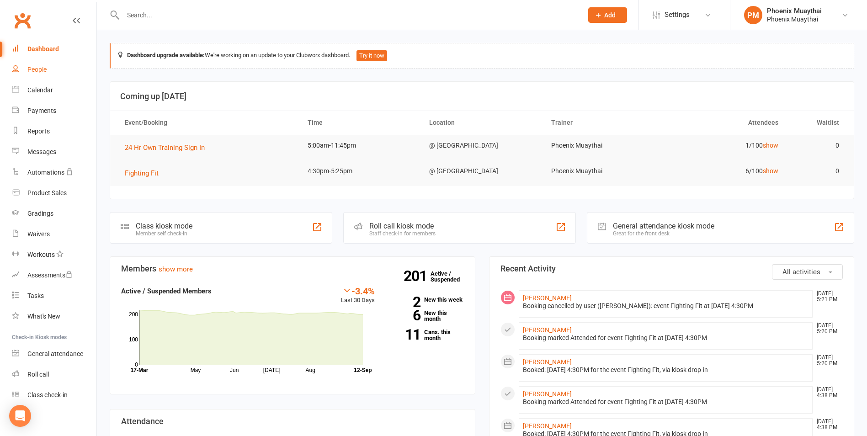
click at [44, 74] on link "People" at bounding box center [54, 69] width 85 height 21
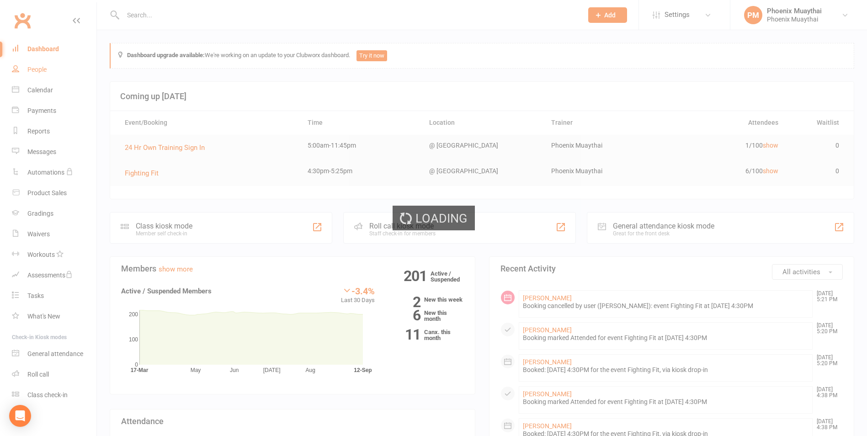
select select "100"
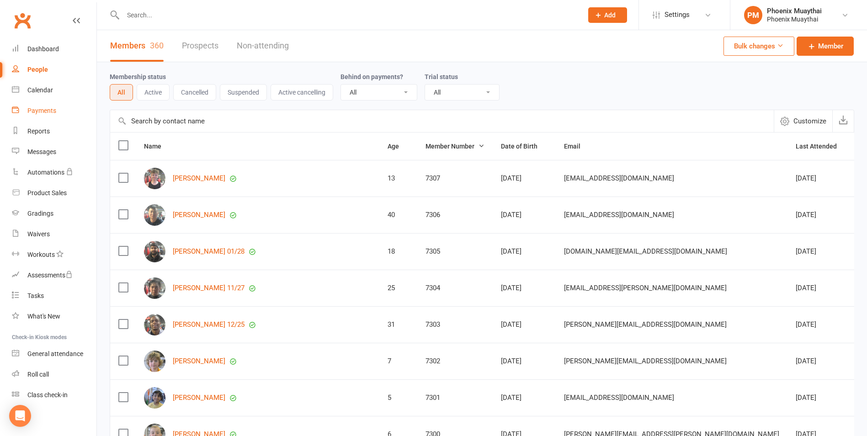
click at [48, 109] on div "Payments" at bounding box center [41, 110] width 29 height 7
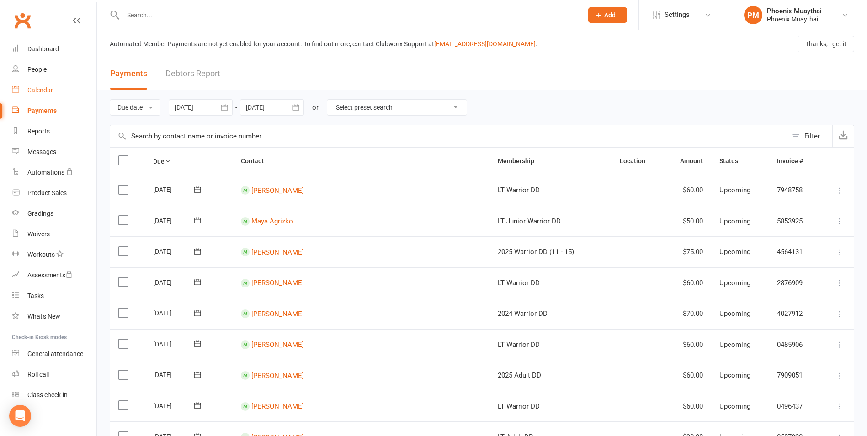
click at [49, 91] on div "Calendar" at bounding box center [40, 89] width 26 height 7
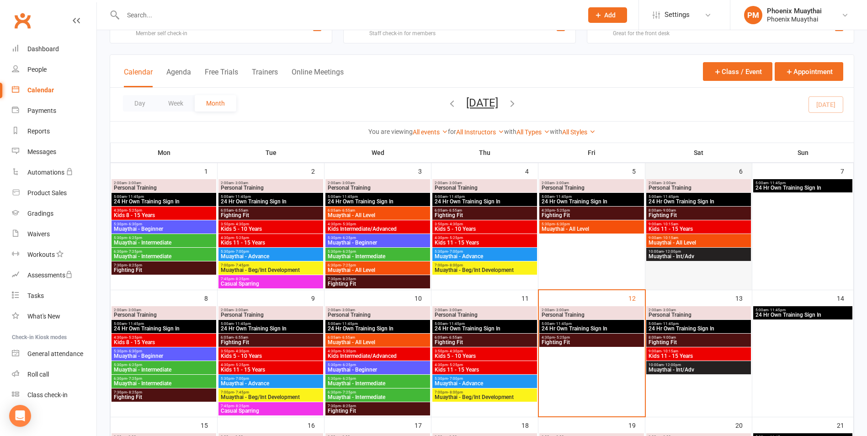
scroll to position [46, 0]
